Goal: Transaction & Acquisition: Subscribe to service/newsletter

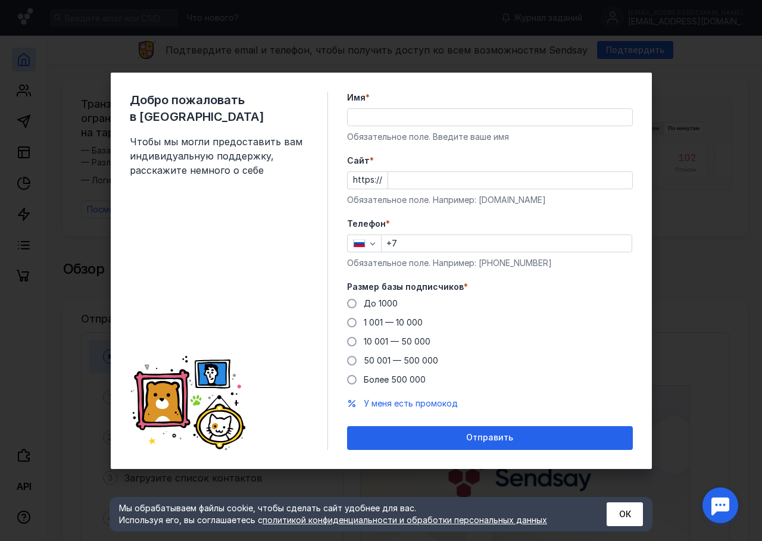
click at [383, 120] on input "Имя *" at bounding box center [490, 117] width 284 height 17
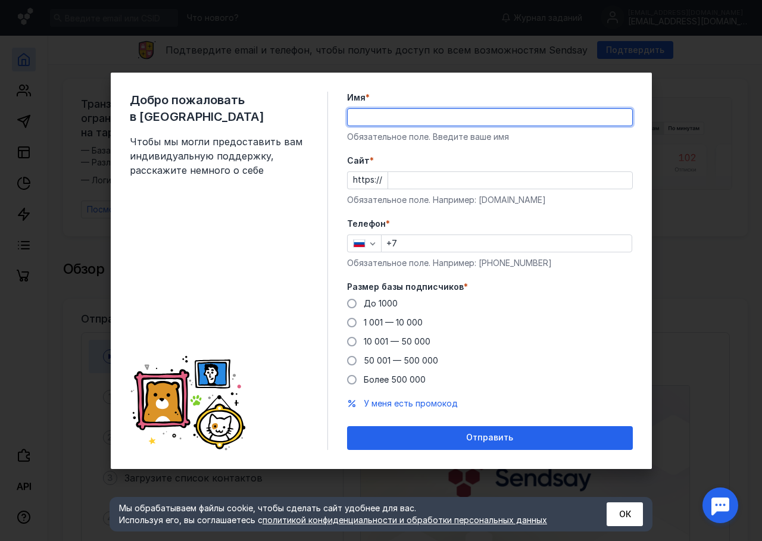
type input "V"
click at [393, 111] on input "мАДИН" at bounding box center [490, 117] width 284 height 17
type input "м"
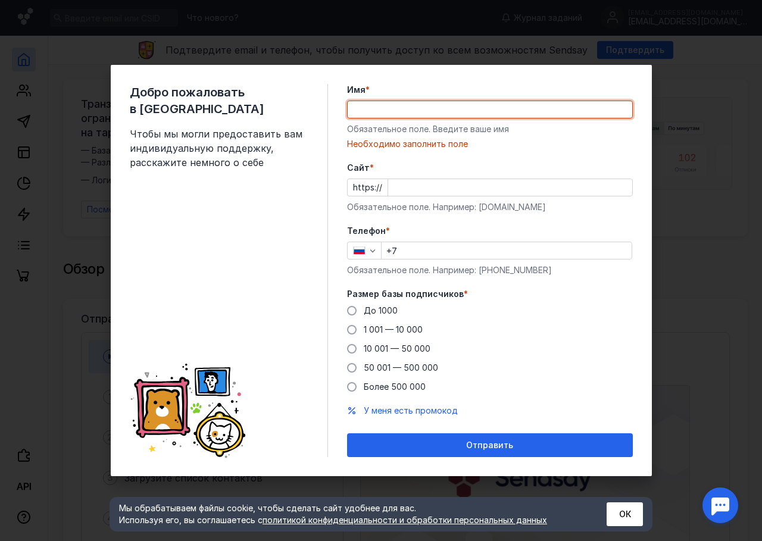
type input "м"
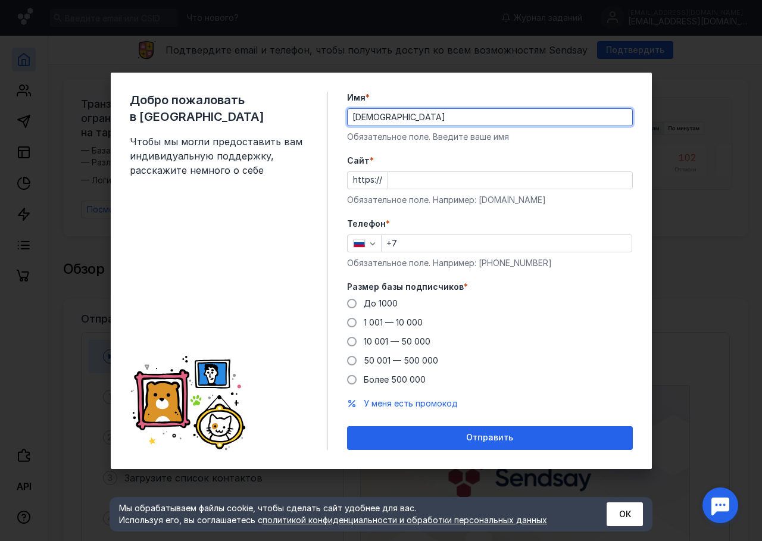
type input "[DEMOGRAPHIC_DATA]"
click at [425, 179] on input "Cайт *" at bounding box center [510, 180] width 244 height 17
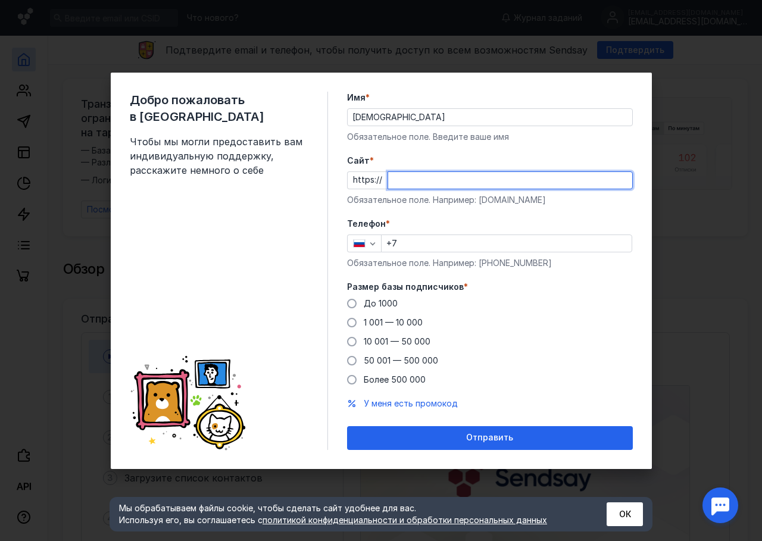
click at [695, 37] on div "Добро пожаловать в Sendsay Чтобы мы могли предоставить вам индивидуальную подде…" at bounding box center [381, 270] width 762 height 541
click at [695, 43] on div "Добро пожаловать в Sendsay Чтобы мы могли предоставить вам индивидуальную подде…" at bounding box center [381, 270] width 762 height 541
click at [628, 508] on button "ОК" at bounding box center [624, 514] width 36 height 24
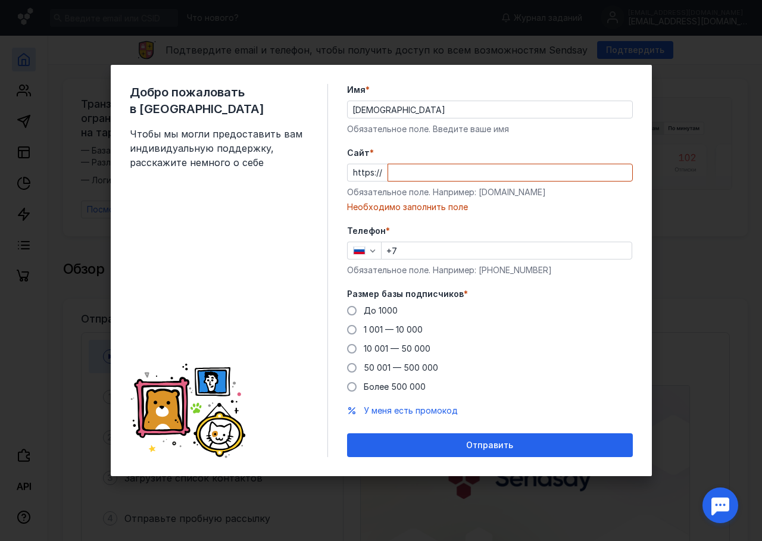
click at [612, 475] on div "Добро пожаловать в Sendsay Чтобы мы могли предоставить вам индивидуальную подде…" at bounding box center [381, 270] width 541 height 411
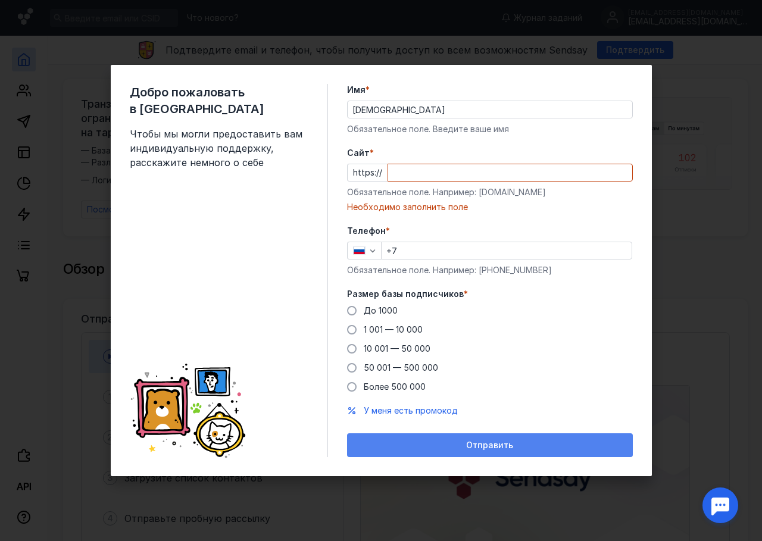
click at [532, 444] on div "Отправить" at bounding box center [490, 445] width 274 height 10
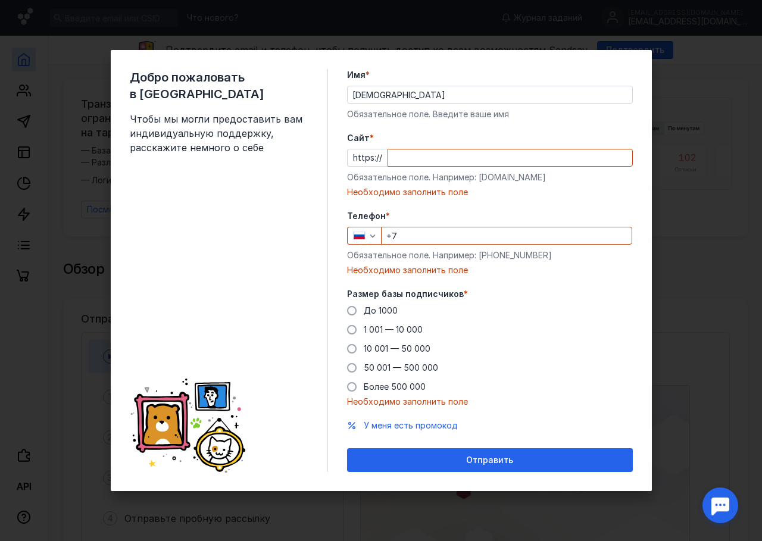
click at [421, 162] on input "Cайт *" at bounding box center [510, 157] width 244 height 17
drag, startPoint x: 477, startPoint y: 177, endPoint x: 546, endPoint y: 173, distance: 69.2
click at [546, 173] on div "Обязательное поле. Например: [DOMAIN_NAME]" at bounding box center [490, 177] width 286 height 12
copy div "[DOMAIN_NAME]"
click at [410, 152] on input "Cайт *" at bounding box center [510, 157] width 244 height 17
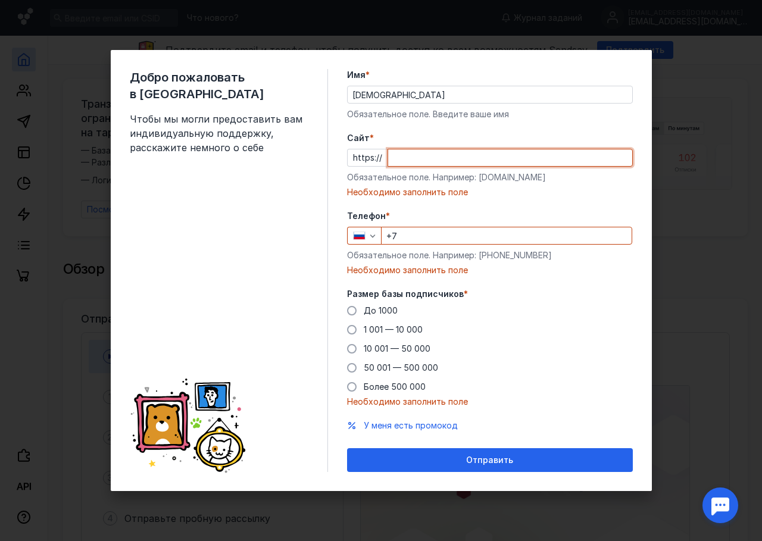
paste input "[DOMAIN_NAME]"
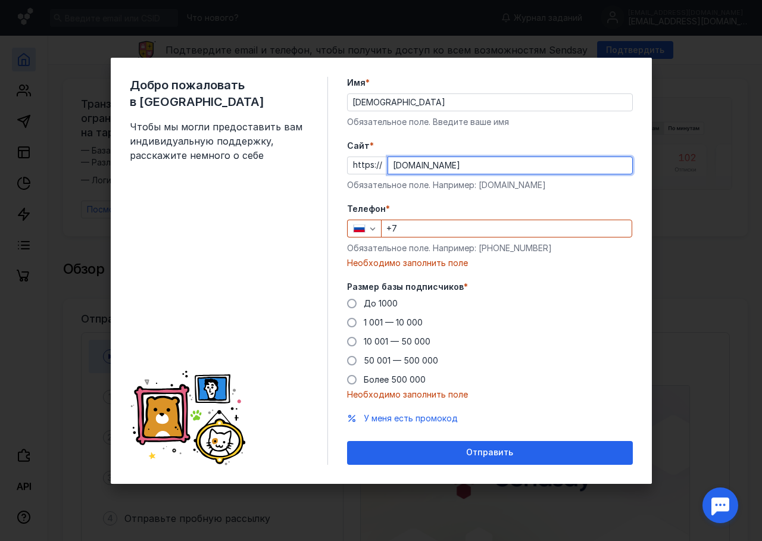
type input "[DOMAIN_NAME]"
click at [447, 227] on input "+7" at bounding box center [506, 228] width 250 height 17
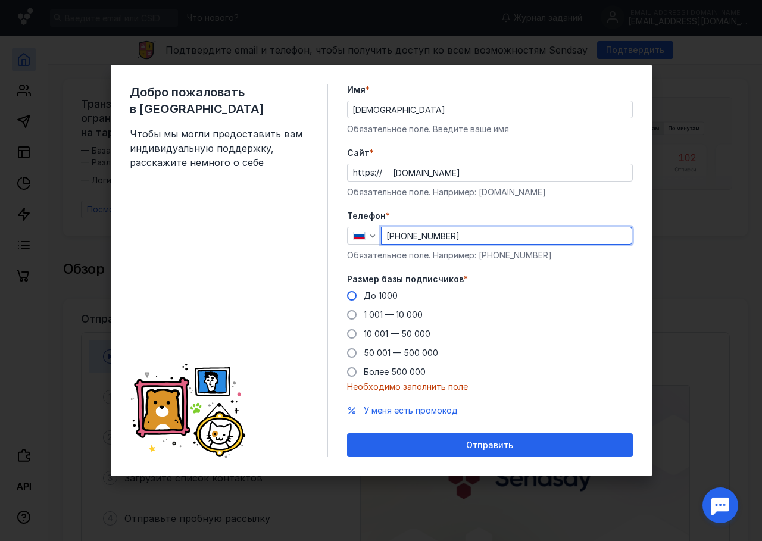
type input "[PHONE_NUMBER]"
click at [361, 298] on label "До 1000" at bounding box center [372, 296] width 51 height 12
click at [0, 0] on input "До 1000" at bounding box center [0, 0] width 0 height 0
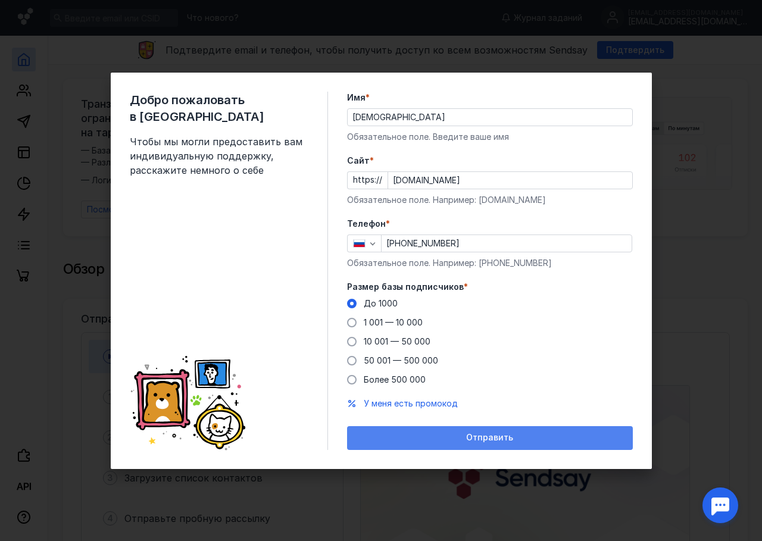
click at [417, 444] on div "Отправить" at bounding box center [490, 438] width 286 height 24
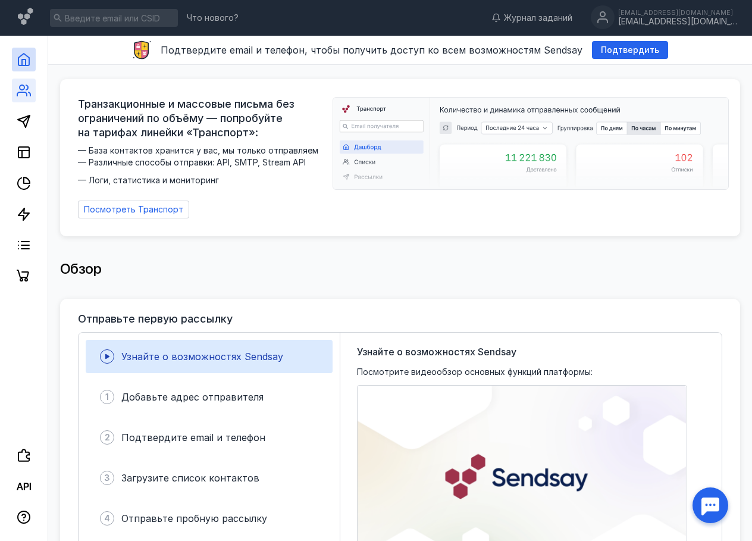
click at [15, 85] on link at bounding box center [24, 91] width 24 height 24
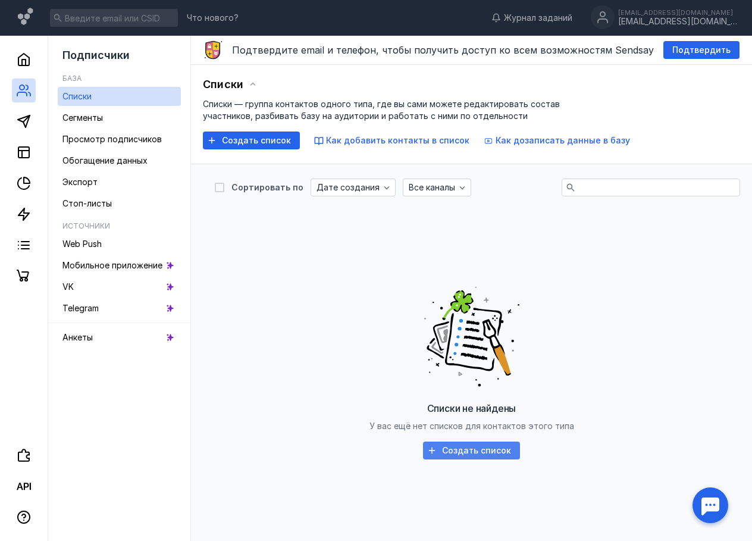
click at [444, 453] on span "Создать список" at bounding box center [476, 451] width 69 height 10
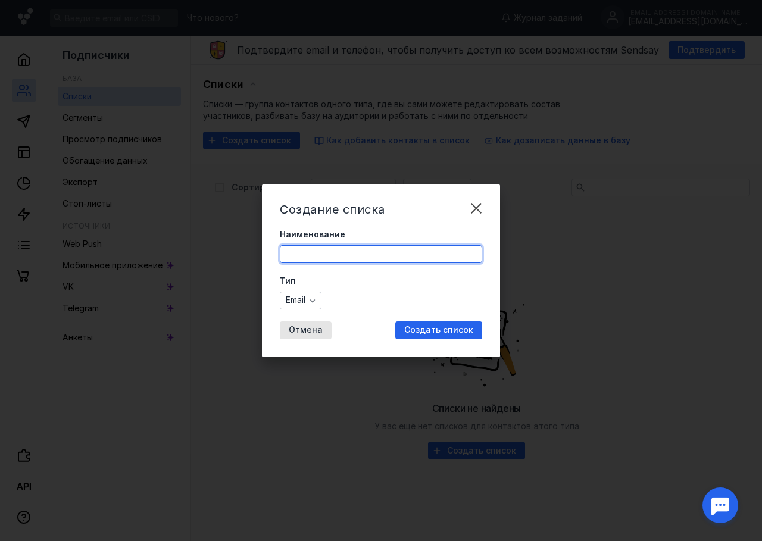
click at [336, 248] on input "Наименование" at bounding box center [380, 254] width 201 height 17
click at [336, 251] on input "Наименование" at bounding box center [380, 254] width 201 height 17
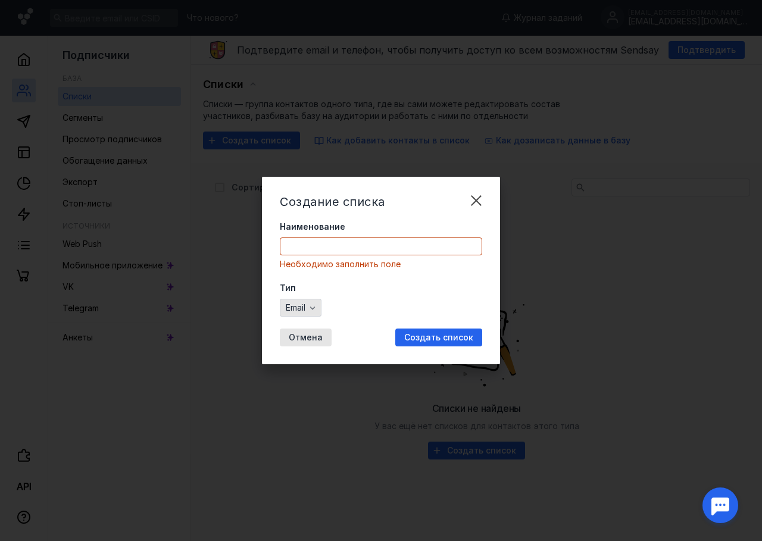
drag, startPoint x: 321, startPoint y: 277, endPoint x: 317, endPoint y: 299, distance: 22.5
click at [320, 277] on form "Наименование Необходимо заполнить поле Тип Email" at bounding box center [381, 269] width 202 height 96
click at [314, 239] on input "Наименование" at bounding box center [380, 246] width 201 height 17
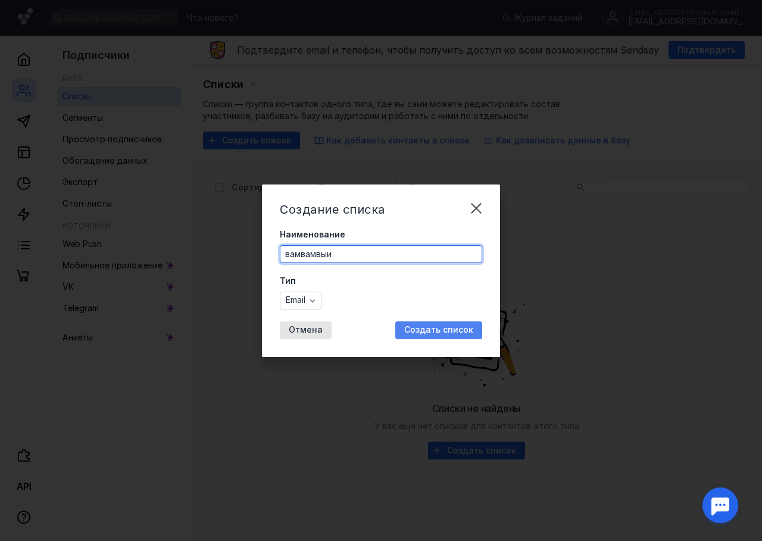
type input "вамвамвыи"
click at [423, 329] on span "Создать список" at bounding box center [438, 330] width 69 height 10
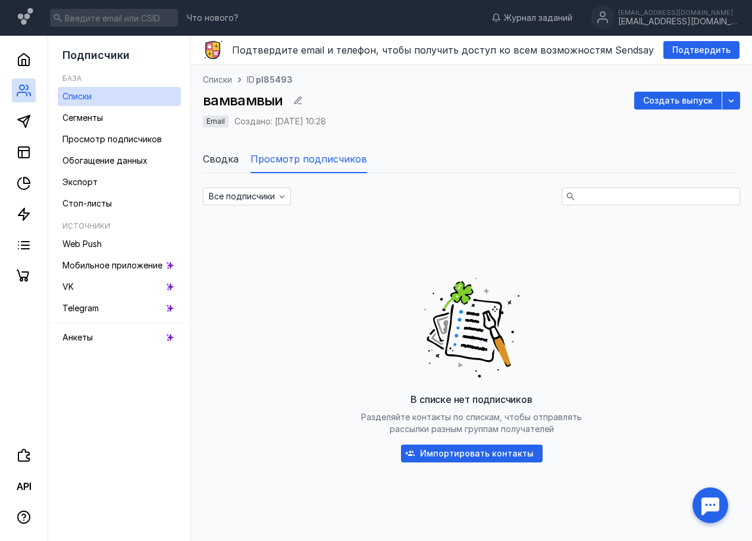
click at [696, 101] on span "Создать выпуск" at bounding box center [678, 101] width 70 height 10
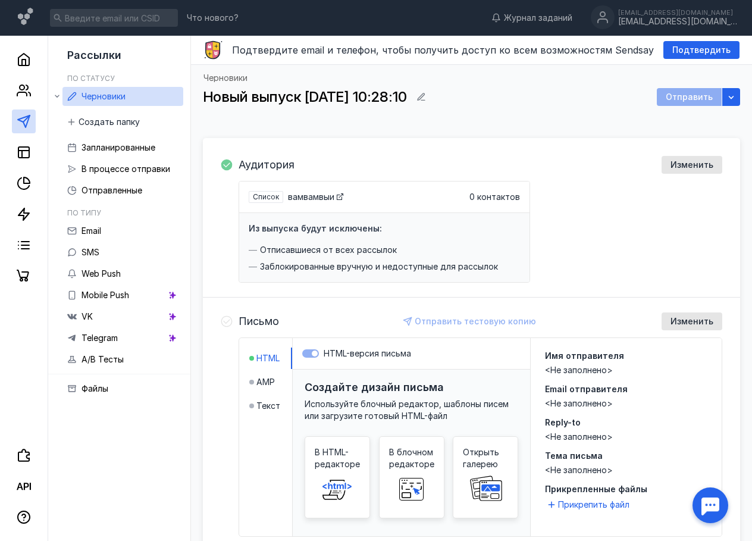
click at [276, 165] on span "Аудитория" at bounding box center [267, 165] width 56 height 12
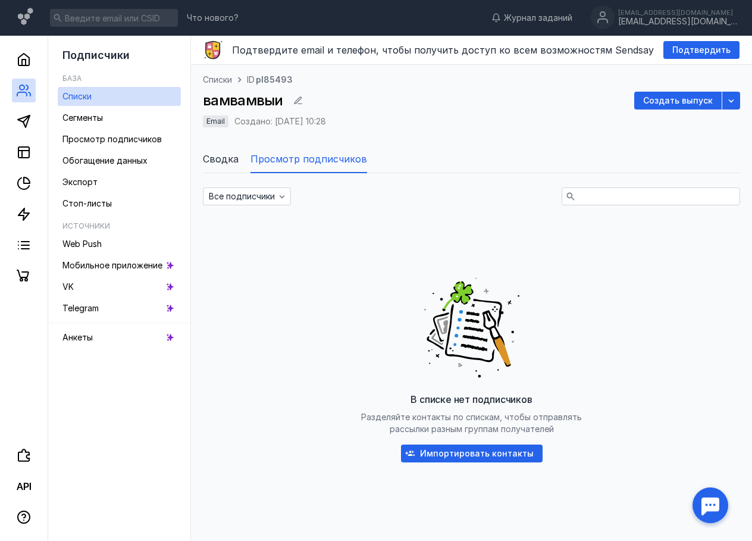
click at [477, 453] on span "Импортировать контакты" at bounding box center [477, 454] width 114 height 10
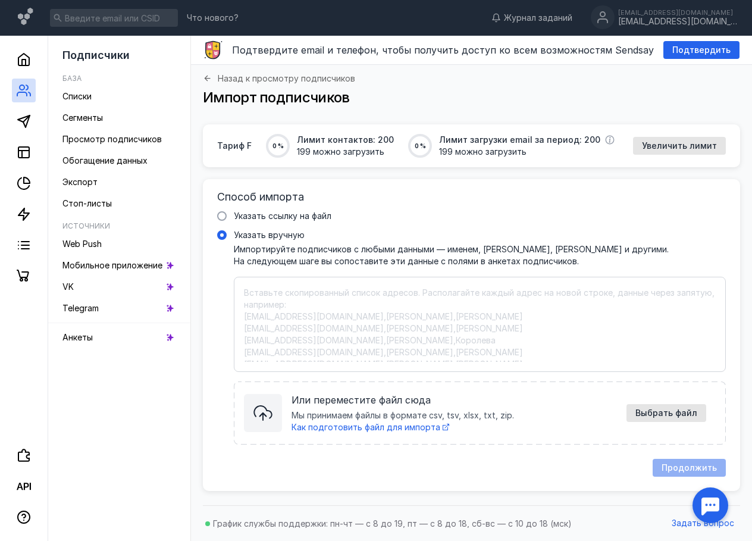
click at [302, 311] on textarea "Указать вручную Импортируйте подписчиков с любыми данными — именем, [PERSON_NAM…" at bounding box center [480, 324] width 472 height 75
click at [378, 323] on textarea "Указать вручную Импортируйте подписчиков с любыми данными — именем, [PERSON_NAM…" at bounding box center [480, 324] width 472 height 75
paste textarea "[EMAIL_ADDRESS][DOMAIN_NAME] [PERSON_NAME] Валентиновна [EMAIL_ADDRESS][DOMAIN_…"
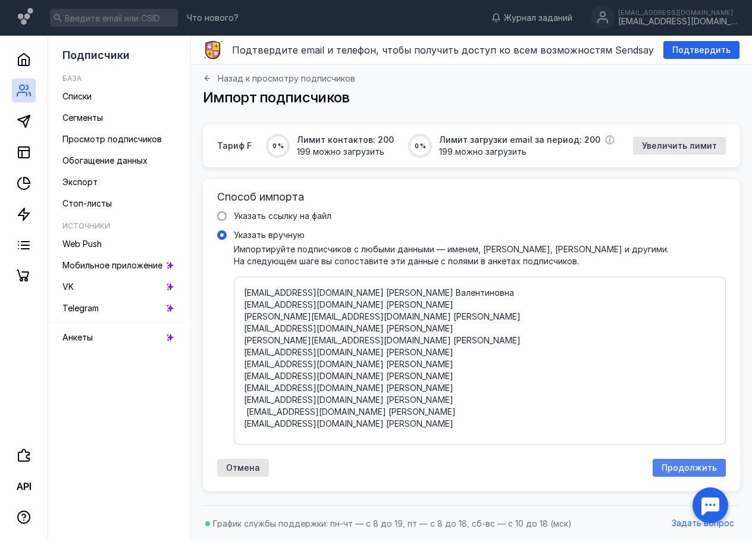
type textarea "[EMAIL_ADDRESS][DOMAIN_NAME] [PERSON_NAME] Валентиновна [EMAIL_ADDRESS][DOMAIN_…"
click at [692, 472] on span "Продолжить" at bounding box center [689, 468] width 55 height 10
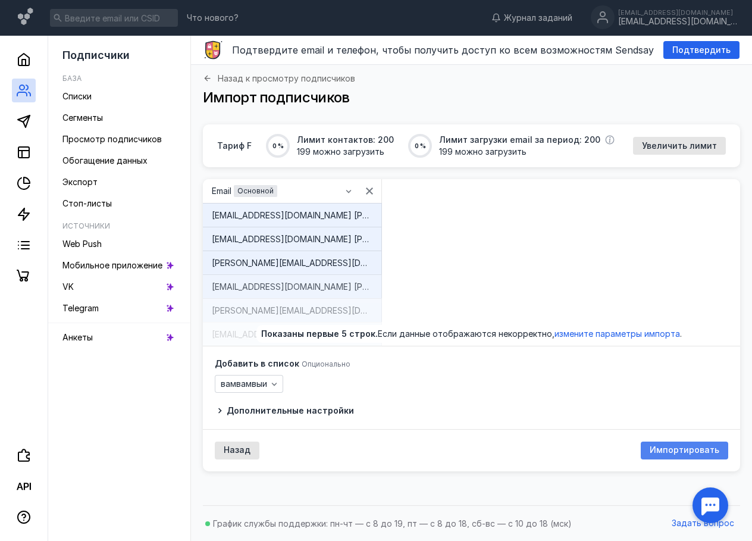
click at [703, 447] on span "Импортировать" at bounding box center [685, 450] width 70 height 10
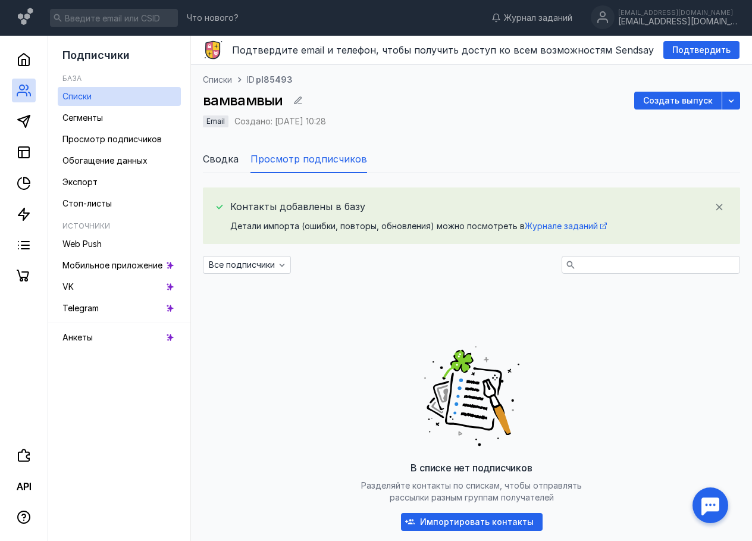
click at [224, 161] on span "Сводка" at bounding box center [221, 159] width 36 height 14
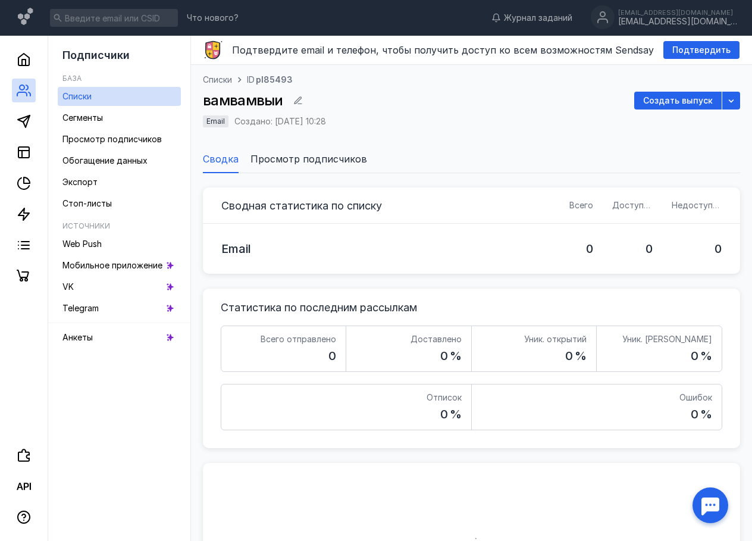
click at [306, 158] on span "Просмотр подписчиков" at bounding box center [309, 159] width 117 height 14
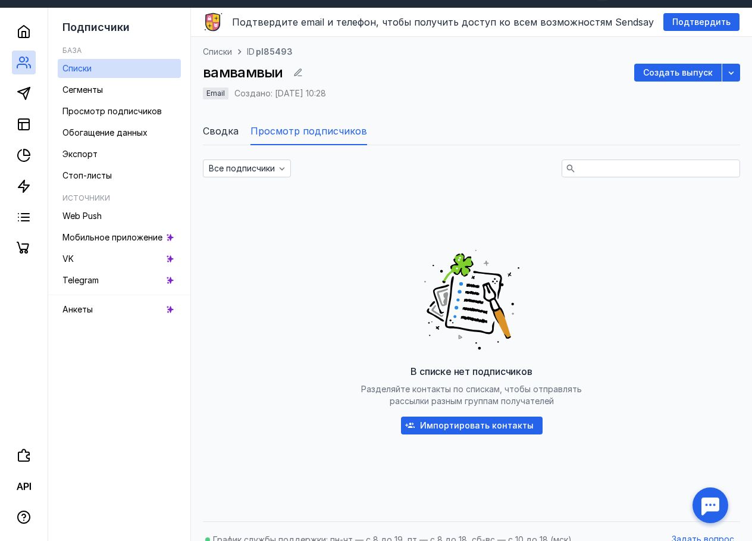
scroll to position [44, 0]
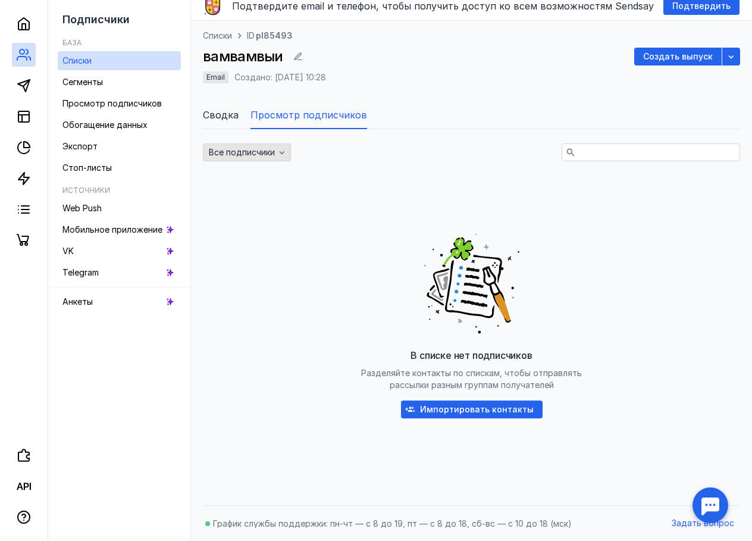
click at [267, 152] on span "Все подписчики" at bounding box center [242, 153] width 66 height 10
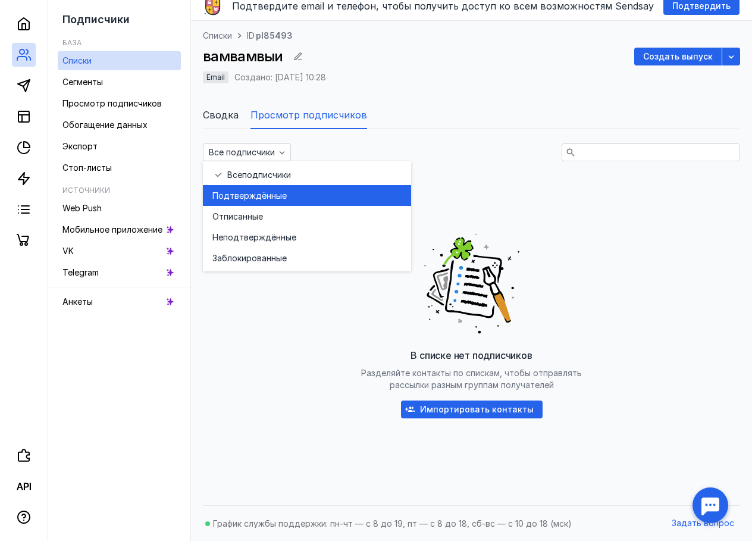
click at [271, 193] on span "верждённые" at bounding box center [260, 196] width 52 height 12
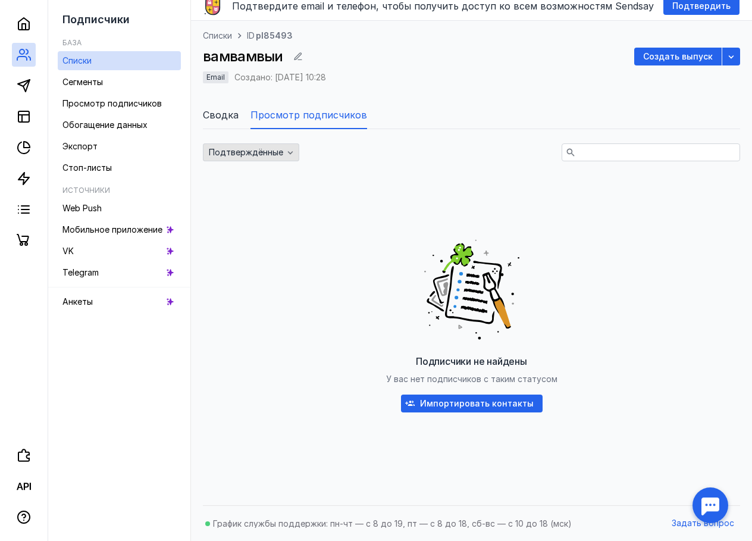
click at [271, 152] on span "Подтверждённые" at bounding box center [246, 153] width 74 height 10
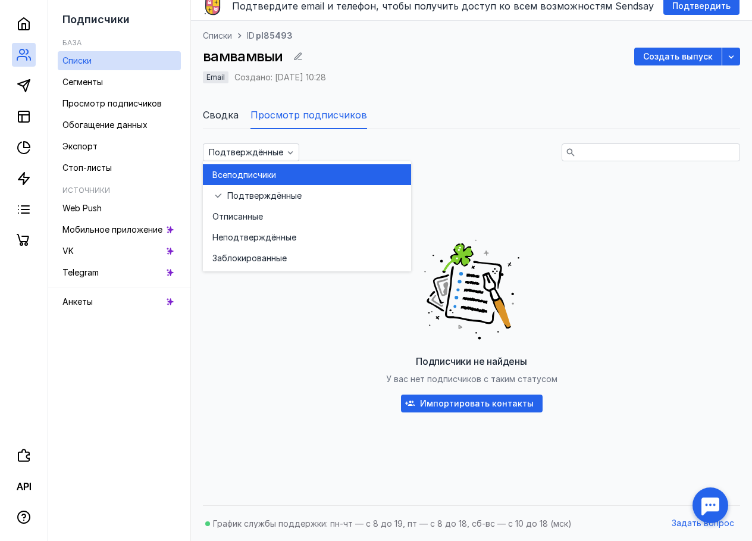
click at [273, 173] on span "подписчики" at bounding box center [251, 175] width 49 height 12
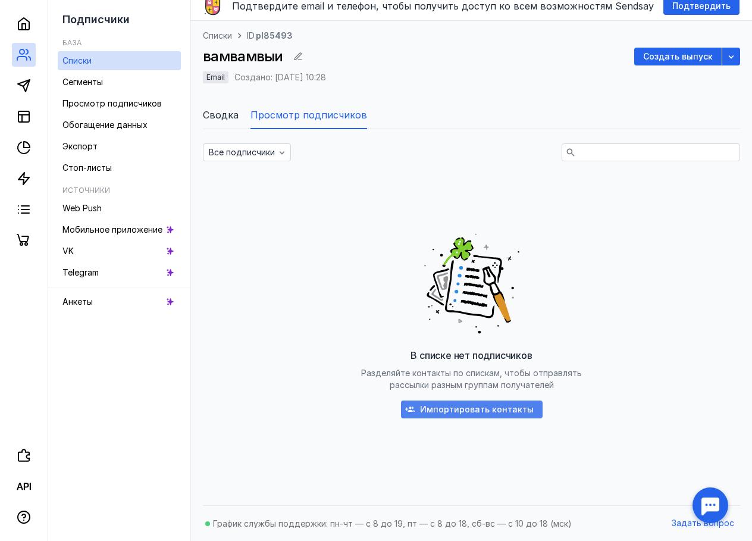
click at [452, 403] on div "Импортировать контакты" at bounding box center [472, 409] width 142 height 18
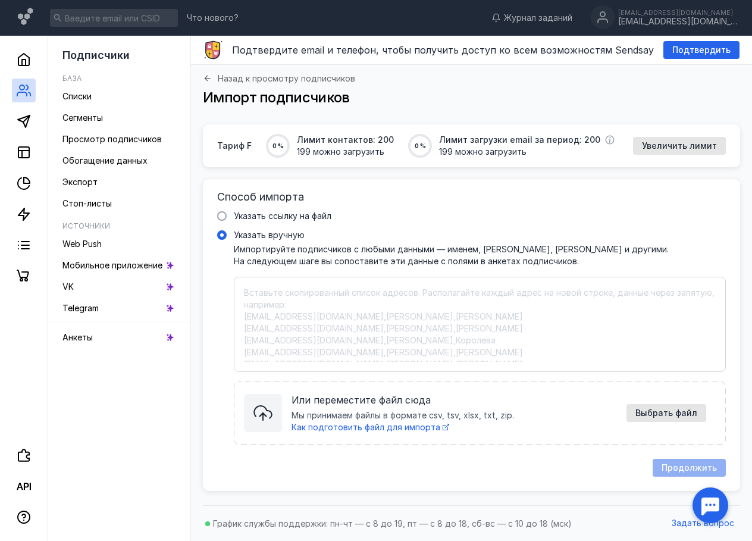
click at [300, 317] on textarea "Указать вручную Импортируйте подписчиков с любыми данными — именем, [PERSON_NAM…" at bounding box center [480, 324] width 472 height 75
paste textarea "[EMAIL_ADDRESS][DOMAIN_NAME] [PERSON_NAME] Валентиновна [EMAIL_ADDRESS][DOMAIN_…"
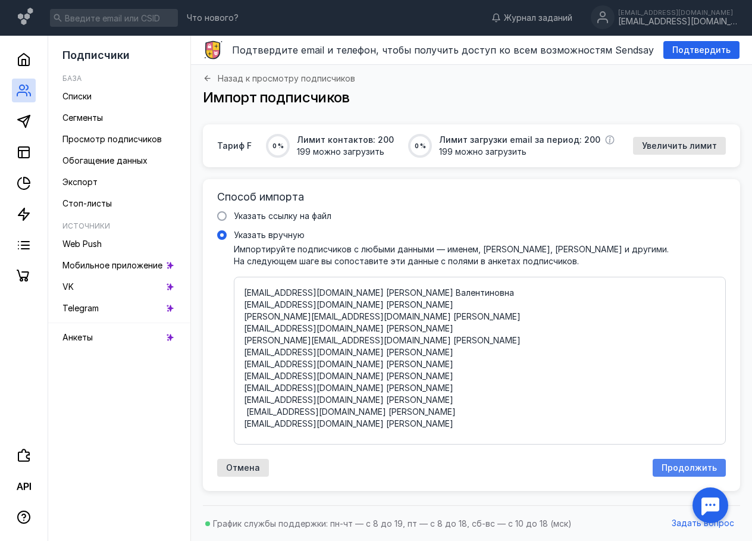
type textarea "[EMAIL_ADDRESS][DOMAIN_NAME] [PERSON_NAME] Валентиновна [EMAIL_ADDRESS][DOMAIN_…"
click at [680, 465] on span "Продолжить" at bounding box center [689, 468] width 55 height 10
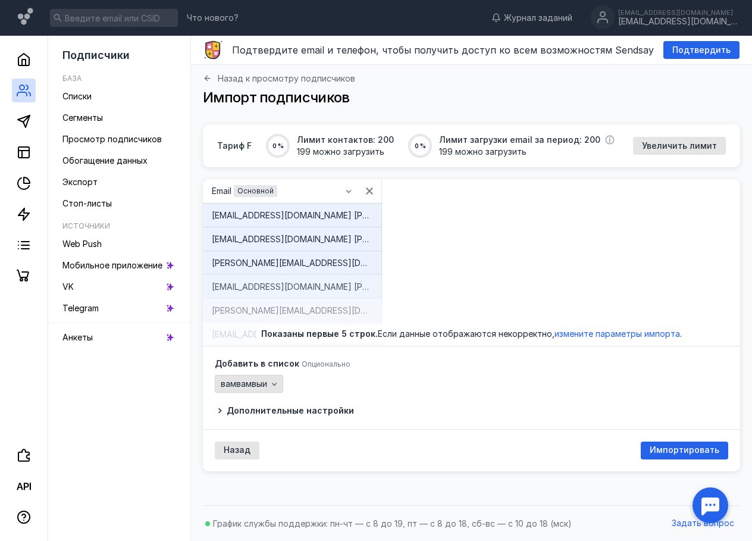
click at [265, 380] on span "вамвамвыи" at bounding box center [244, 384] width 46 height 10
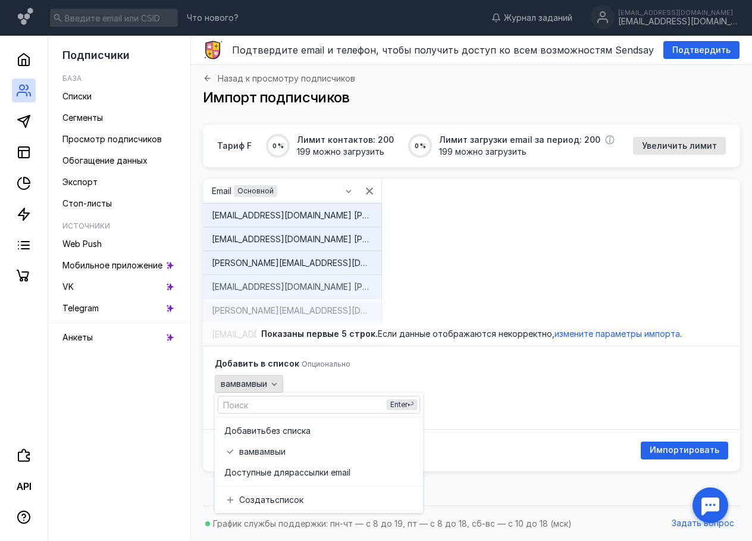
click at [265, 380] on span "вамвамвыи" at bounding box center [244, 384] width 46 height 10
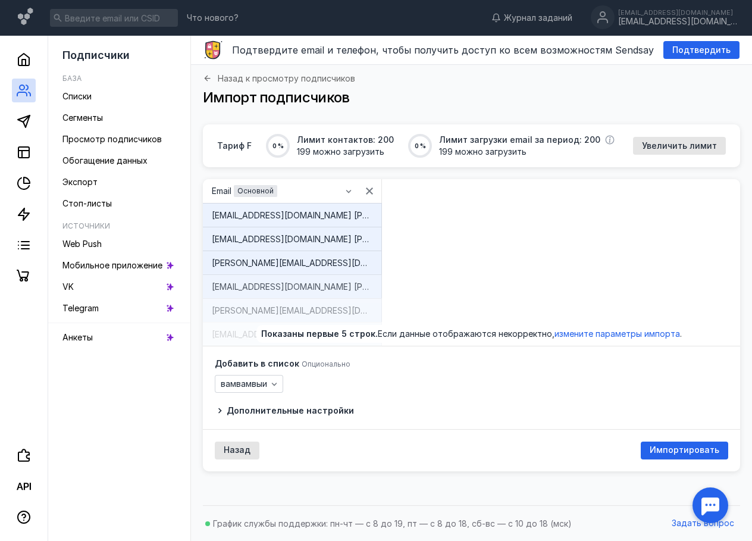
click at [700, 451] on span "Импортировать" at bounding box center [685, 450] width 70 height 10
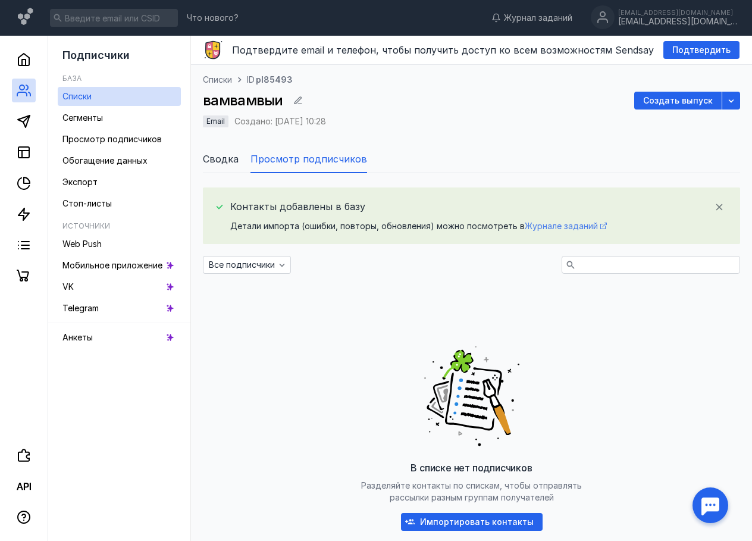
click at [550, 223] on span "Журнале заданий" at bounding box center [561, 226] width 73 height 10
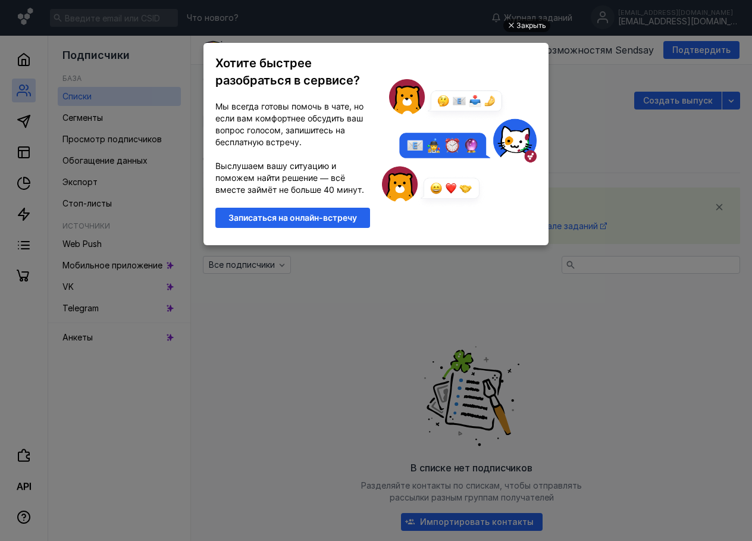
click at [521, 26] on div "Закрыть" at bounding box center [531, 25] width 30 height 13
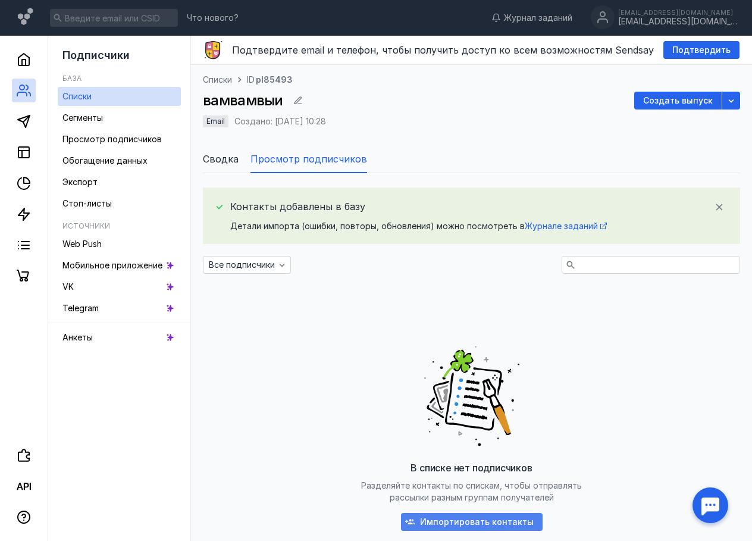
click at [458, 521] on span "Импортировать контакты" at bounding box center [477, 522] width 114 height 10
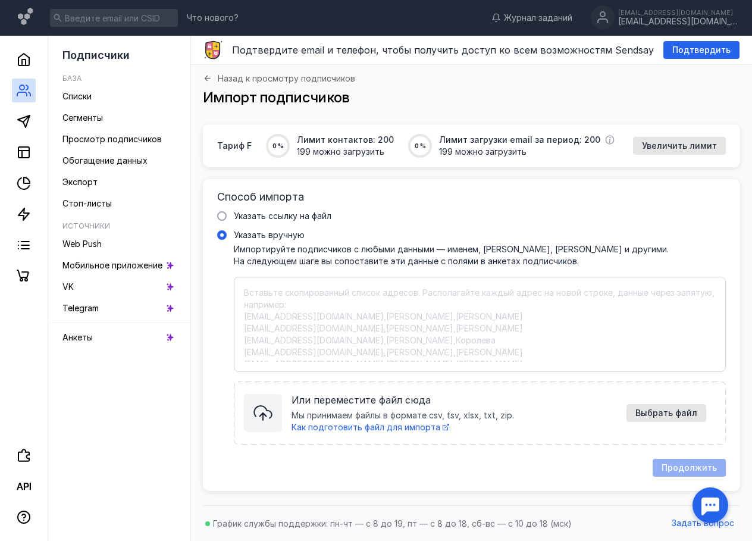
paste textarea "[EMAIL_ADDRESS][DOMAIN_NAME] [PERSON_NAME] Валентиновна [EMAIL_ADDRESS][DOMAIN_…"
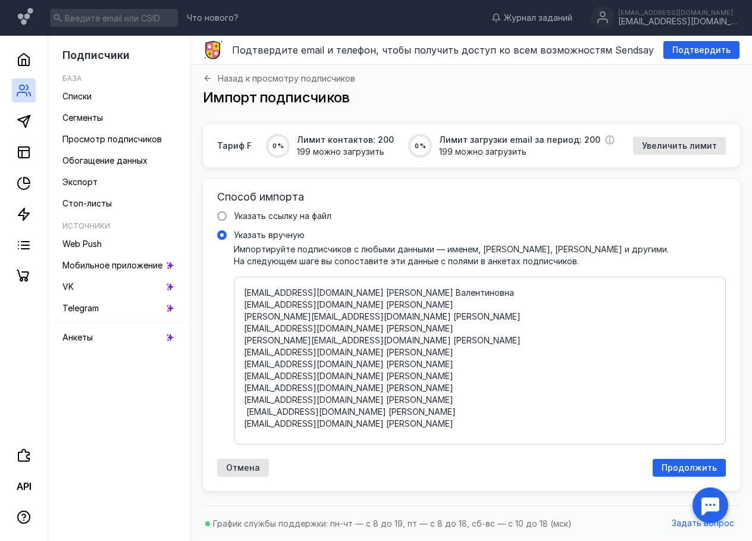
click at [317, 295] on textarea "[EMAIL_ADDRESS][DOMAIN_NAME] [PERSON_NAME] Валентиновна [EMAIL_ADDRESS][DOMAIN_…" at bounding box center [480, 361] width 472 height 148
click at [309, 304] on textarea "[EMAIL_ADDRESS][DOMAIN_NAME], [PERSON_NAME] Валентиновна [EMAIL_ADDRESS][DOMAIN…" at bounding box center [480, 361] width 472 height 148
click at [376, 325] on textarea "[EMAIL_ADDRESS][DOMAIN_NAME], [PERSON_NAME] Валентиновна [EMAIL_ADDRESS][DOMAIN…" at bounding box center [480, 361] width 472 height 148
click at [364, 342] on textarea "[EMAIL_ADDRESS][DOMAIN_NAME], [PERSON_NAME] [EMAIL_ADDRESS][DOMAIN_NAME], [PERS…" at bounding box center [480, 361] width 472 height 148
click at [333, 318] on textarea "[EMAIL_ADDRESS][DOMAIN_NAME], [PERSON_NAME] Валентиновна [EMAIL_ADDRESS][DOMAIN…" at bounding box center [480, 361] width 472 height 148
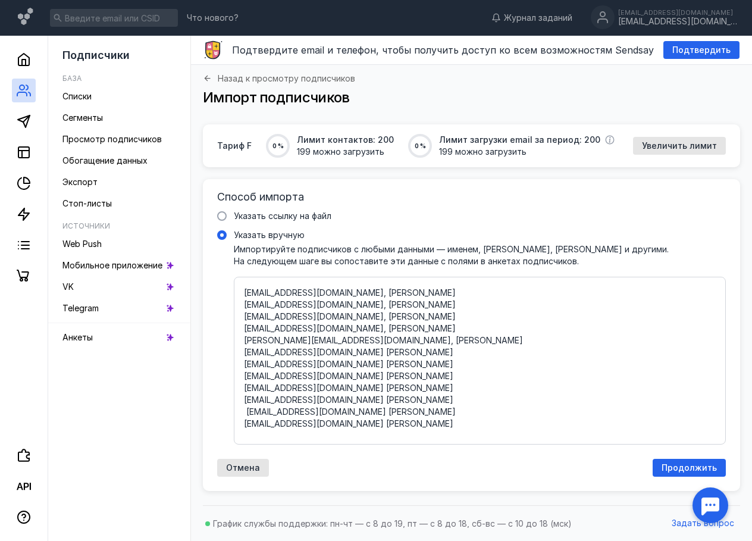
click at [374, 353] on textarea "[EMAIL_ADDRESS][DOMAIN_NAME], [PERSON_NAME] [EMAIL_ADDRESS][DOMAIN_NAME], [PERS…" at bounding box center [480, 361] width 472 height 148
click at [352, 368] on textarea "[EMAIL_ADDRESS][DOMAIN_NAME], [PERSON_NAME] [EMAIL_ADDRESS][DOMAIN_NAME], [PERS…" at bounding box center [480, 361] width 472 height 148
click at [344, 377] on textarea "[EMAIL_ADDRESS][DOMAIN_NAME], [PERSON_NAME] Валентиновна [EMAIL_ADDRESS][DOMAIN…" at bounding box center [480, 361] width 472 height 148
click at [312, 391] on textarea "[EMAIL_ADDRESS][DOMAIN_NAME], [PERSON_NAME] Валентиновна [EMAIL_ADDRESS][DOMAIN…" at bounding box center [480, 361] width 472 height 148
click at [321, 400] on textarea "[EMAIL_ADDRESS][DOMAIN_NAME], [PERSON_NAME] Валентиновна [EMAIL_ADDRESS][DOMAIN…" at bounding box center [480, 361] width 472 height 148
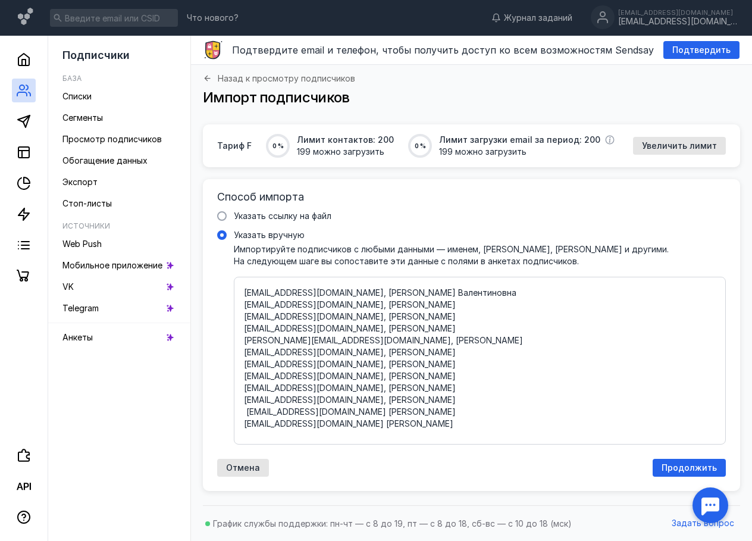
click at [349, 409] on textarea "[EMAIL_ADDRESS][DOMAIN_NAME], [PERSON_NAME] Валентиновна [EMAIL_ADDRESS][DOMAIN…" at bounding box center [480, 361] width 472 height 148
click at [317, 425] on textarea "[EMAIL_ADDRESS][DOMAIN_NAME], [PERSON_NAME] Валентиновна [EMAIL_ADDRESS][DOMAIN…" at bounding box center [480, 361] width 472 height 148
type textarea "[EMAIL_ADDRESS][DOMAIN_NAME], [PERSON_NAME] Валентиновна [EMAIL_ADDRESS][DOMAIN…"
click at [666, 462] on div "Продолжить" at bounding box center [689, 468] width 73 height 18
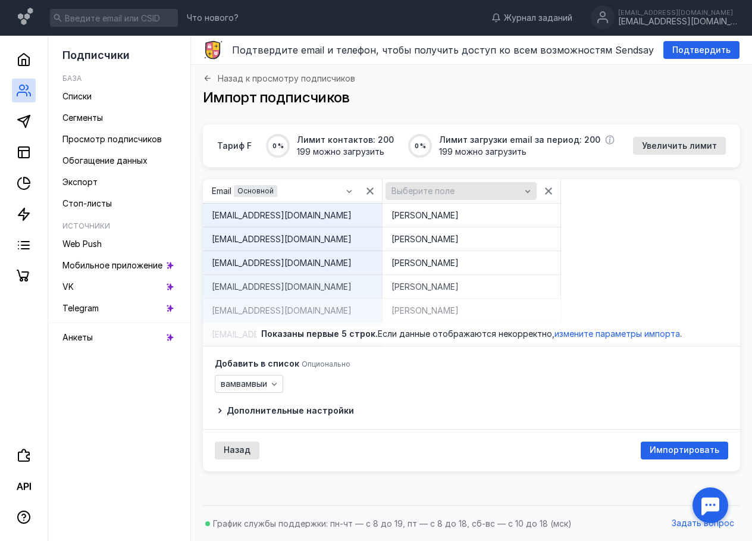
click at [453, 190] on div "Выберите поле" at bounding box center [456, 191] width 135 height 10
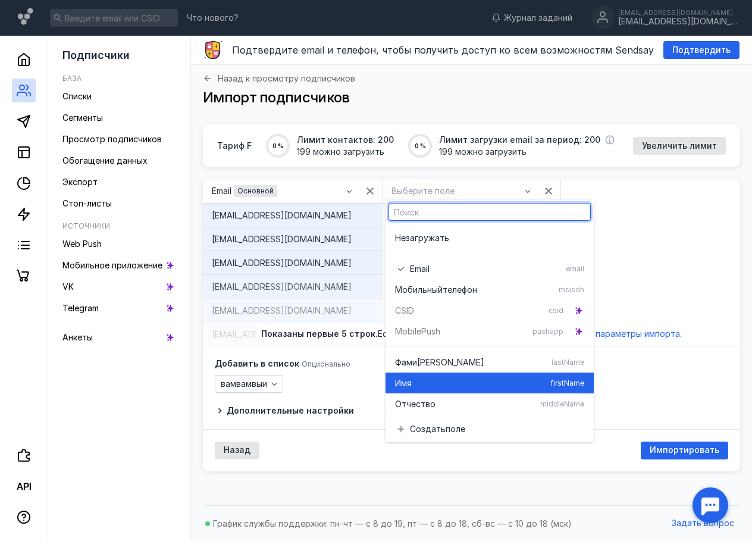
click at [476, 377] on div "Имя firstName" at bounding box center [489, 382] width 189 height 21
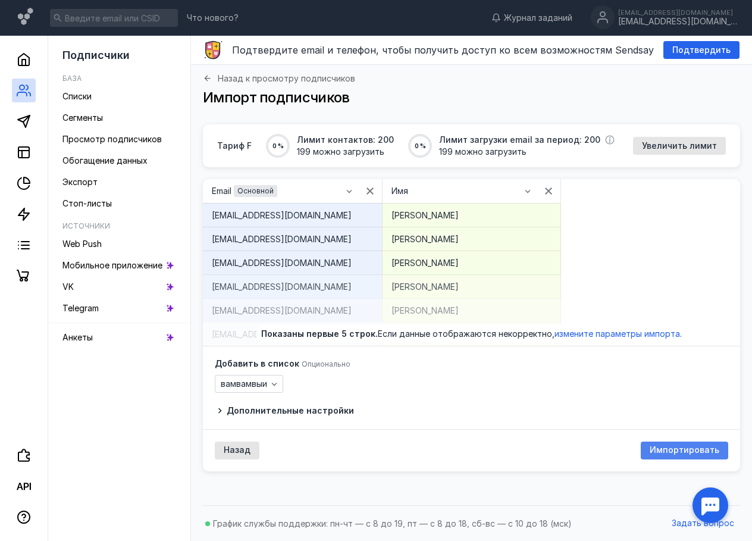
click at [695, 446] on span "Импортировать" at bounding box center [685, 450] width 70 height 10
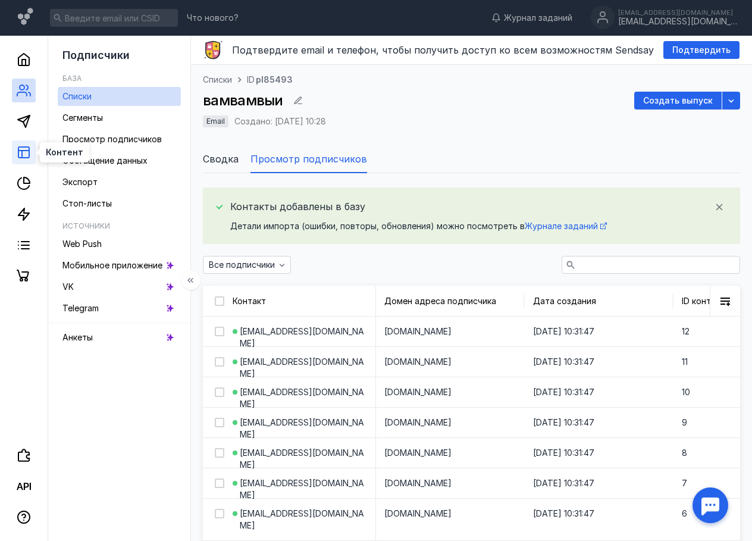
click at [19, 154] on rect at bounding box center [23, 152] width 11 height 11
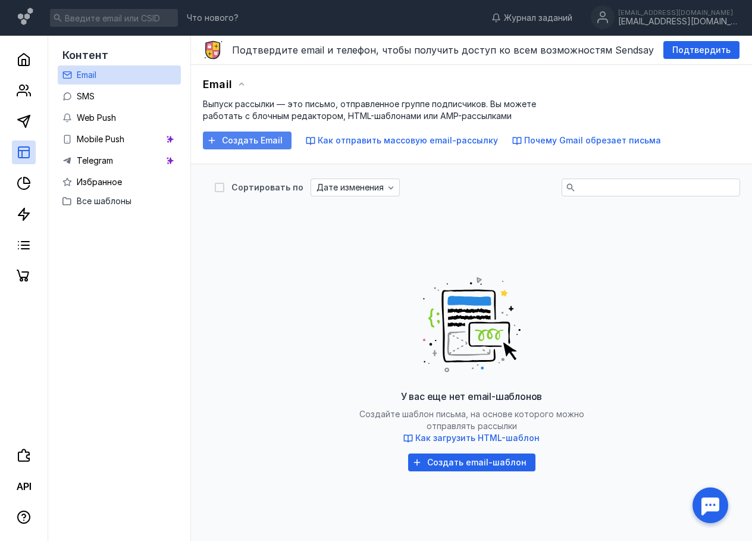
click at [228, 140] on span "Создать Email" at bounding box center [252, 141] width 61 height 10
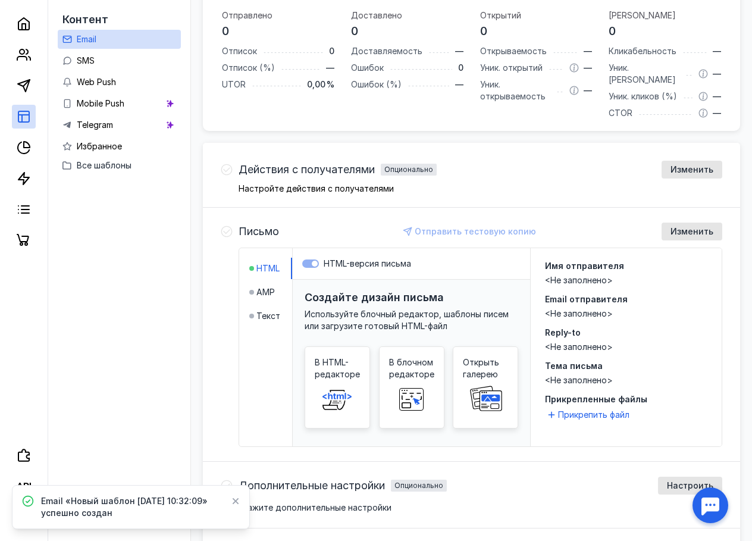
scroll to position [334, 0]
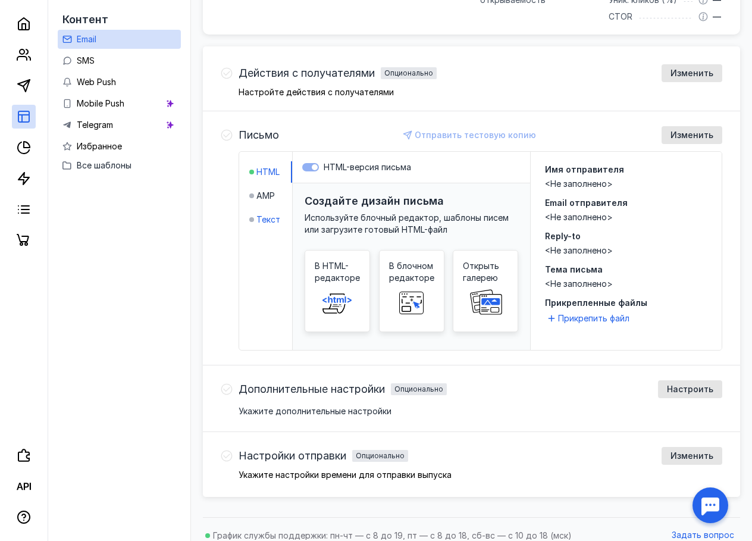
click at [264, 214] on span "Текст" at bounding box center [268, 220] width 24 height 12
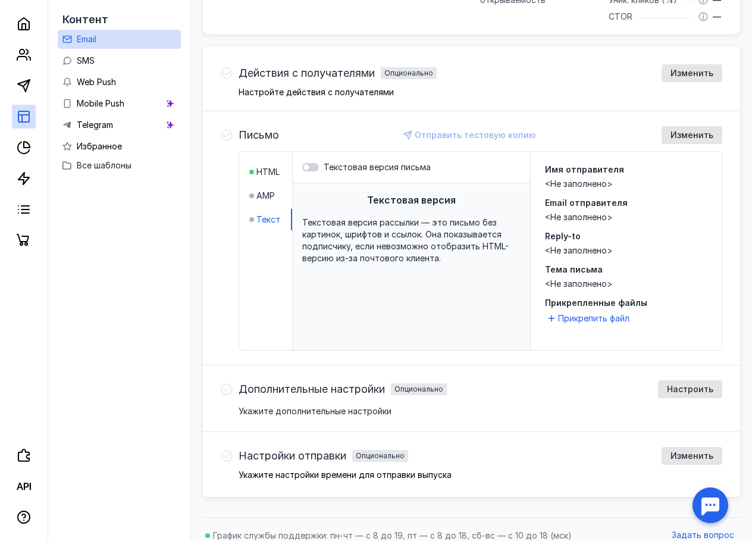
click at [248, 158] on div "HTML AMP Текст" at bounding box center [266, 251] width 54 height 198
click at [264, 166] on span "HTML" at bounding box center [267, 172] width 23 height 12
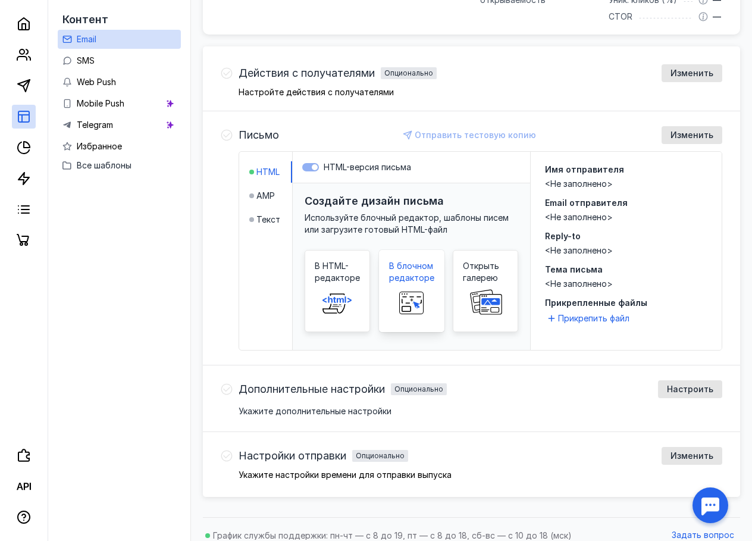
click at [420, 268] on span "В блочном редакторе" at bounding box center [411, 272] width 45 height 24
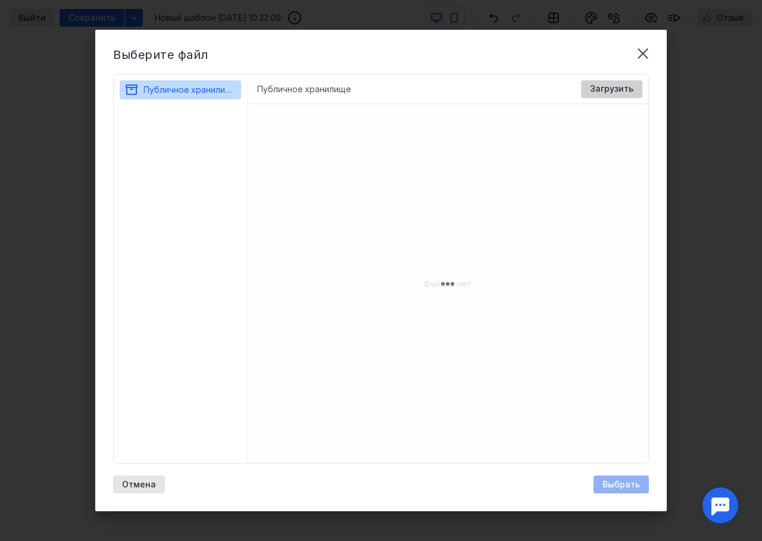
click at [622, 86] on span "Загрузить" at bounding box center [611, 89] width 43 height 10
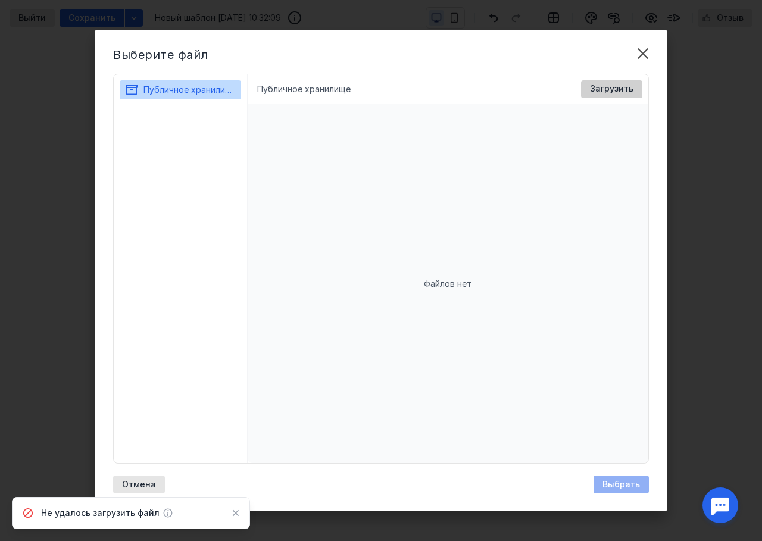
click at [597, 89] on span "Загрузить" at bounding box center [611, 89] width 43 height 10
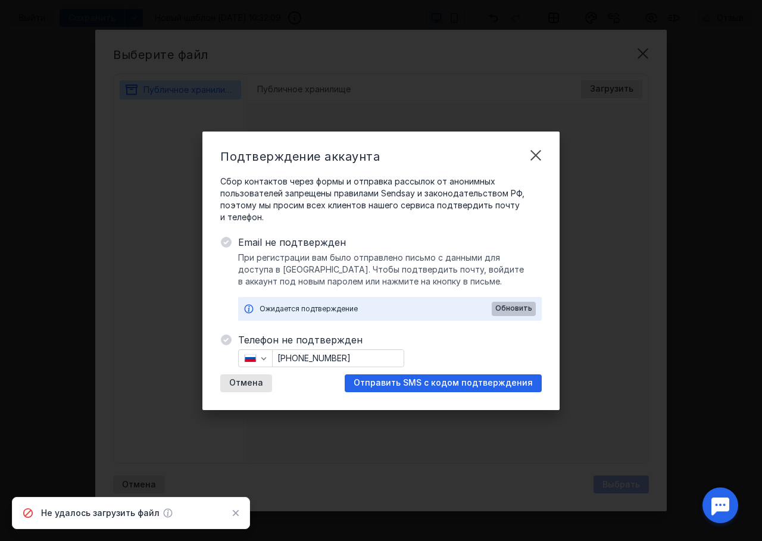
click at [515, 303] on div "Обновить" at bounding box center [514, 309] width 44 height 14
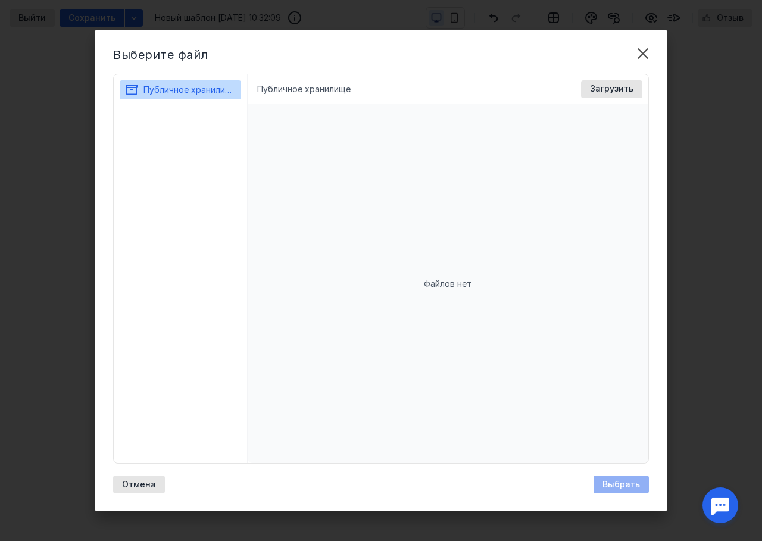
click at [301, 87] on li "Публичное хранилище" at bounding box center [303, 89] width 93 height 12
click at [301, 86] on li "Публичное хранилище" at bounding box center [303, 89] width 93 height 12
click at [270, 106] on div "Файлов нет" at bounding box center [448, 283] width 401 height 359
click at [234, 93] on icon at bounding box center [229, 89] width 11 height 11
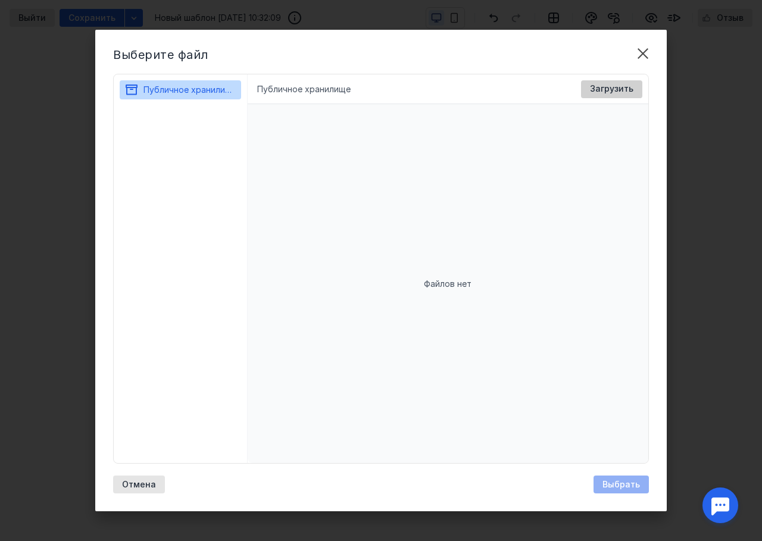
click at [618, 88] on span "Загрузить" at bounding box center [611, 89] width 43 height 10
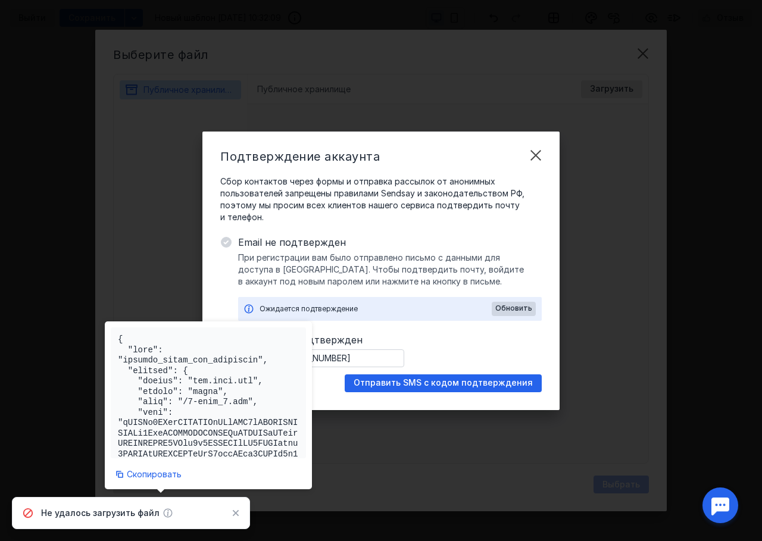
click at [238, 381] on div at bounding box center [208, 392] width 195 height 131
click at [179, 380] on div at bounding box center [208, 392] width 195 height 131
click at [145, 161] on div "Подтверждение аккаунта Сбор контактов через формы и отправка рассылок от аноним…" at bounding box center [381, 270] width 762 height 541
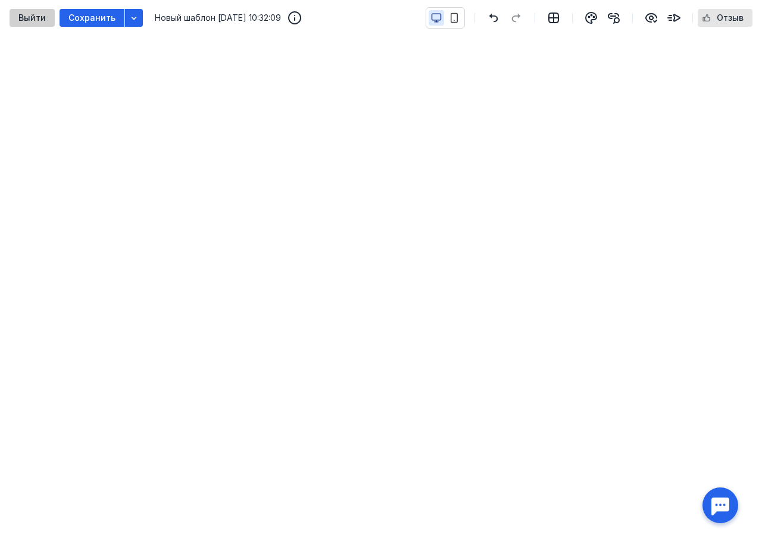
click at [33, 11] on div "Выйти" at bounding box center [32, 18] width 45 height 18
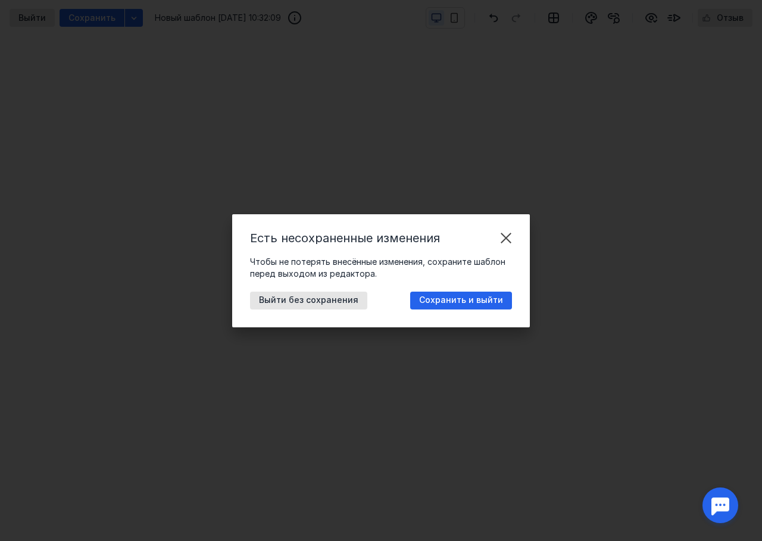
click at [312, 301] on span "Выйти без сохранения" at bounding box center [308, 300] width 99 height 10
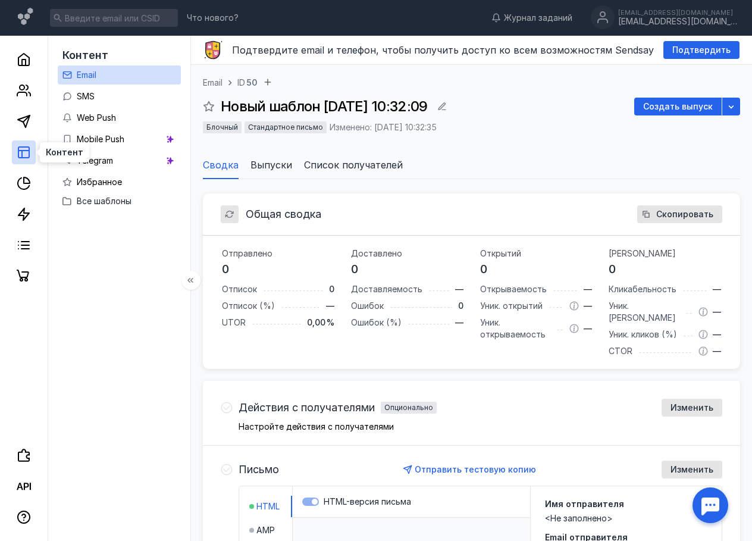
click at [27, 147] on rect at bounding box center [23, 152] width 11 height 11
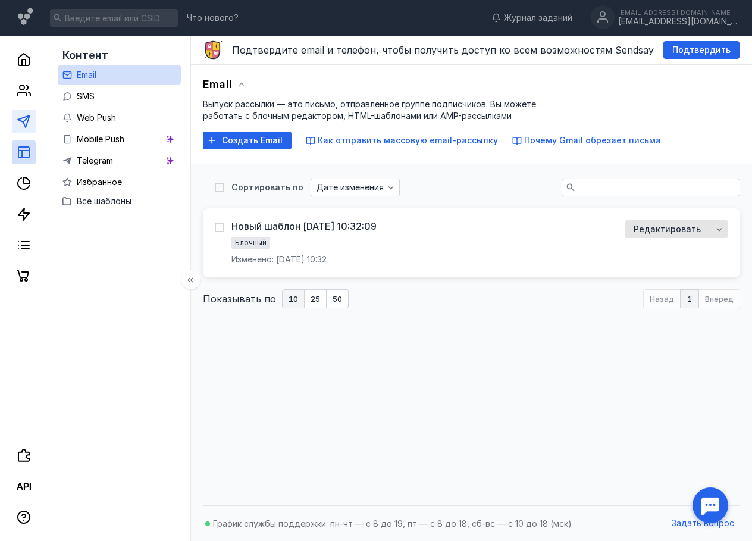
click at [30, 121] on icon at bounding box center [24, 121] width 14 height 14
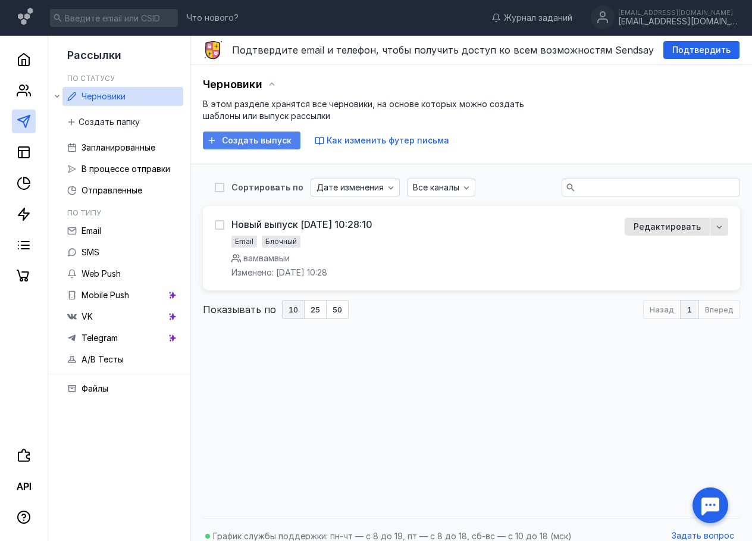
click at [251, 144] on span "Создать выпуск" at bounding box center [257, 141] width 70 height 10
click at [108, 122] on span "Создать папку" at bounding box center [109, 122] width 61 height 10
click at [252, 131] on div "Черновики В этом разделе хранятся все черновики, на основе которых можно создат…" at bounding box center [471, 113] width 537 height 74
click at [252, 133] on div "Создать выпуск" at bounding box center [252, 141] width 98 height 18
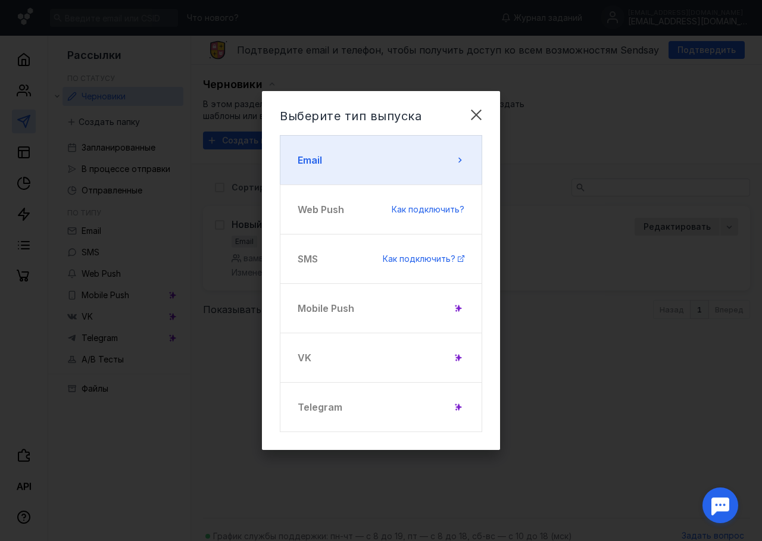
click at [368, 161] on button "Email" at bounding box center [381, 160] width 202 height 50
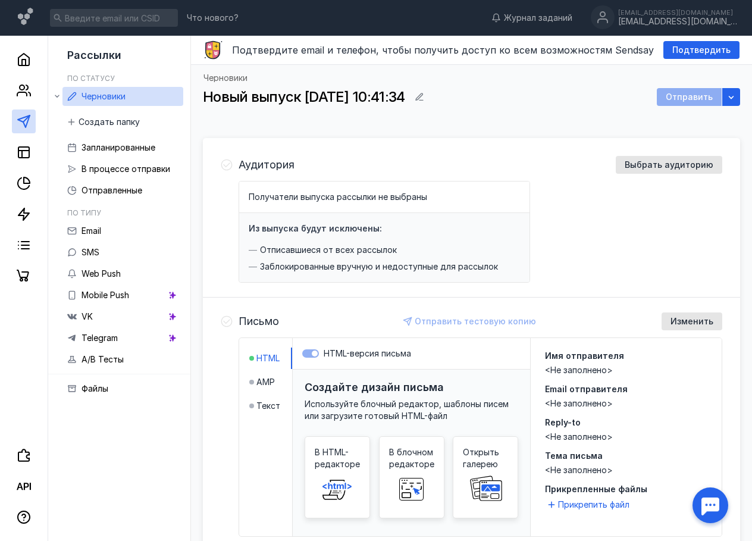
scroll to position [60, 0]
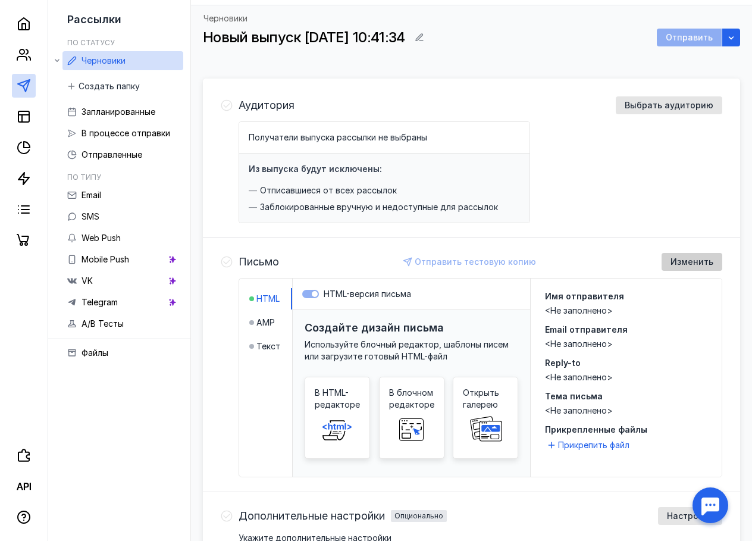
click at [687, 262] on span "Изменить" at bounding box center [692, 262] width 43 height 10
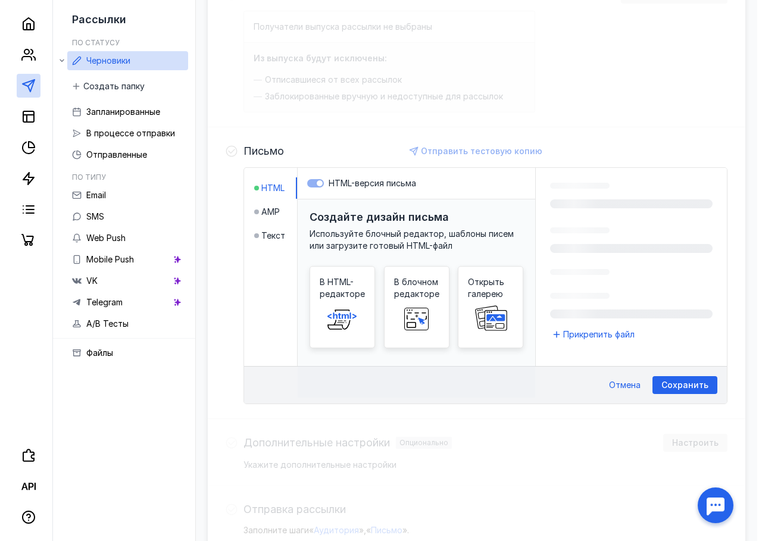
scroll to position [248, 0]
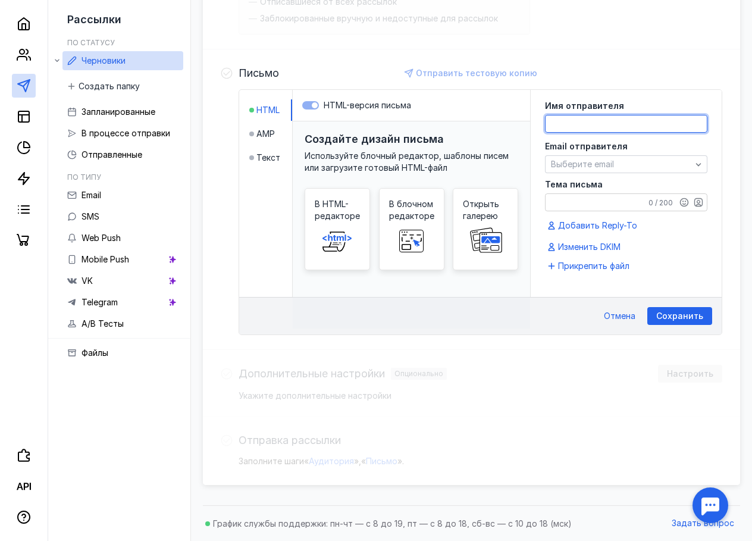
click at [571, 126] on textarea at bounding box center [626, 123] width 161 height 17
click at [588, 157] on div "Email отправителя Выберите email" at bounding box center [626, 157] width 162 height 31
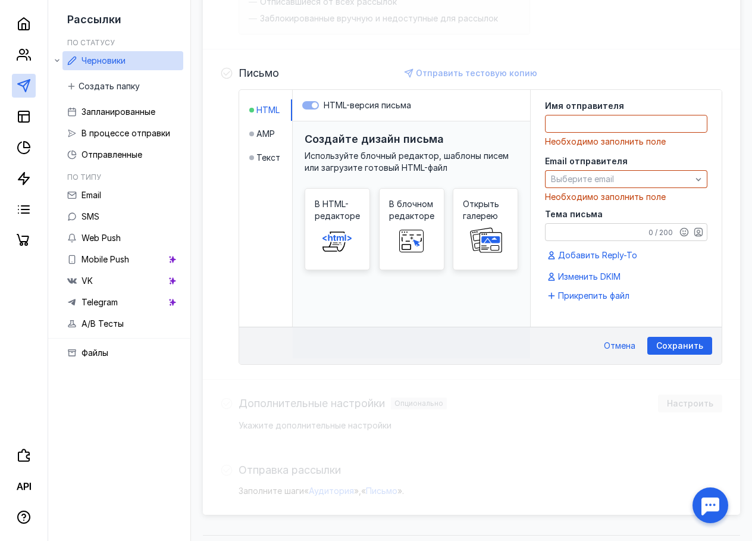
click at [594, 170] on div "Email отправителя Выберите email Необходимо заполнить поле" at bounding box center [626, 180] width 162 height 46
click at [596, 174] on span "Выберите email" at bounding box center [582, 179] width 63 height 10
click at [577, 123] on textarea at bounding box center [626, 123] width 161 height 17
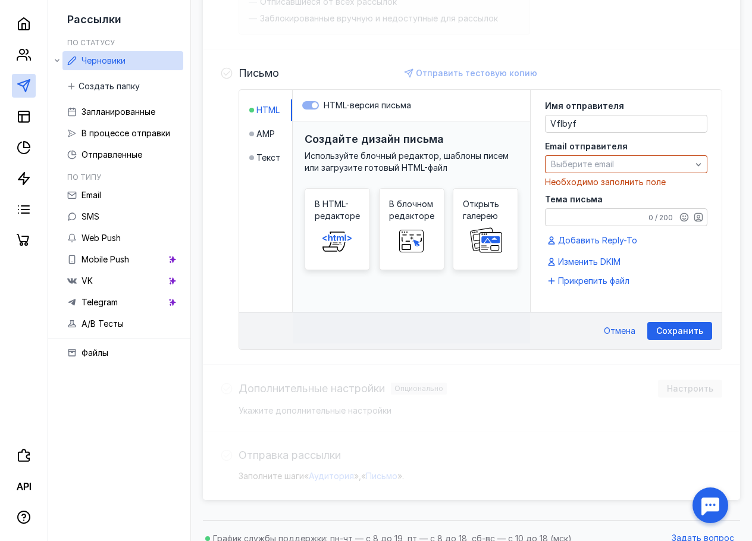
drag, startPoint x: 588, startPoint y: 110, endPoint x: 580, endPoint y: 118, distance: 12.2
click at [582, 118] on div "Имя отправителя Vflbyf" at bounding box center [626, 117] width 162 height 31
drag, startPoint x: 580, startPoint y: 118, endPoint x: 518, endPoint y: 133, distance: 63.5
click at [518, 133] on div "HTML AMP Текст HTML-версия письма Создайте дизайн письма Используйте блочный ре…" at bounding box center [480, 201] width 483 height 222
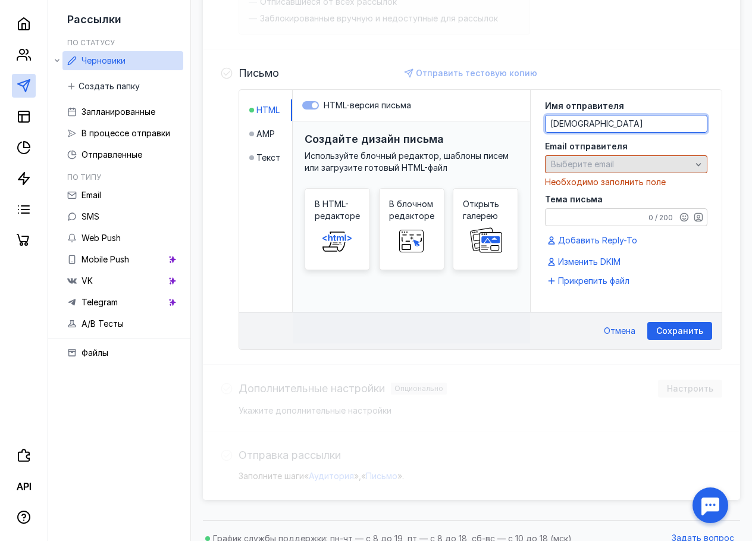
type textarea "[DEMOGRAPHIC_DATA]"
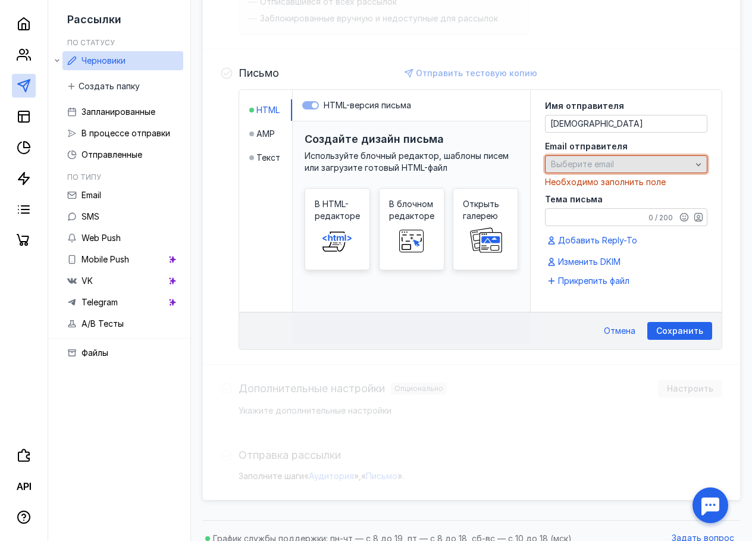
click at [584, 167] on span "Выберите email" at bounding box center [582, 164] width 63 height 10
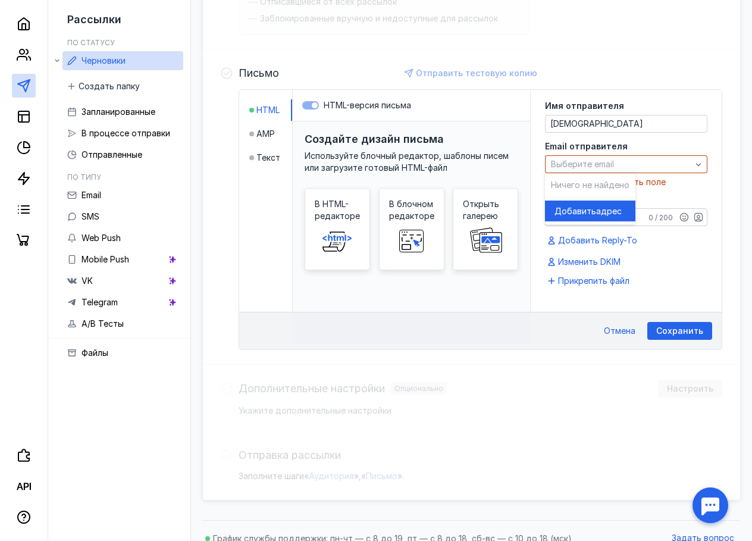
click at [577, 211] on span "Добавить" at bounding box center [576, 211] width 42 height 12
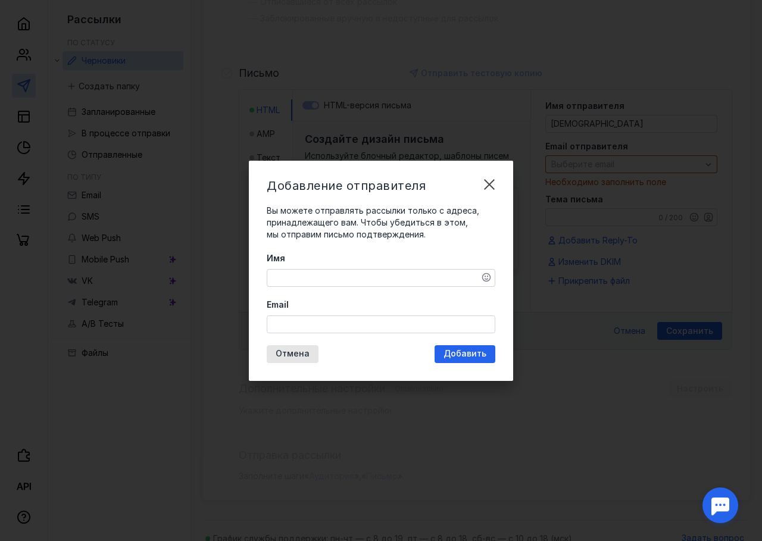
click at [327, 276] on textarea "Имя" at bounding box center [380, 278] width 227 height 17
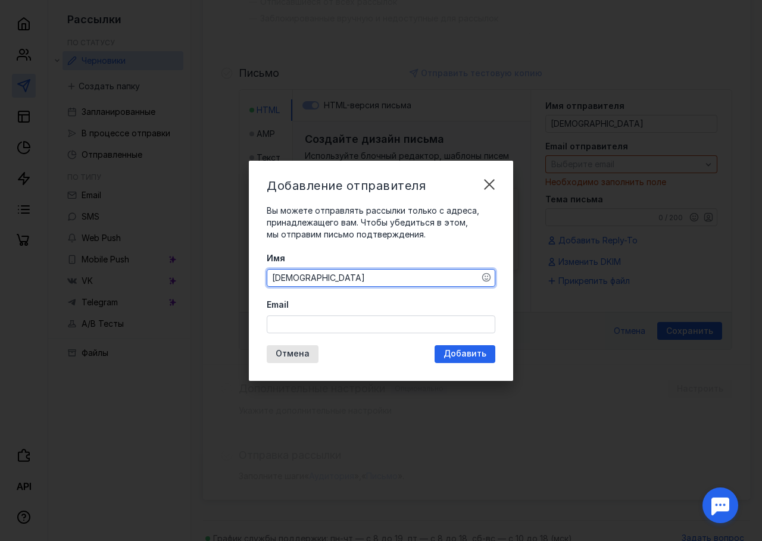
type textarea "[DEMOGRAPHIC_DATA]"
click at [371, 324] on input "Email" at bounding box center [380, 324] width 227 height 17
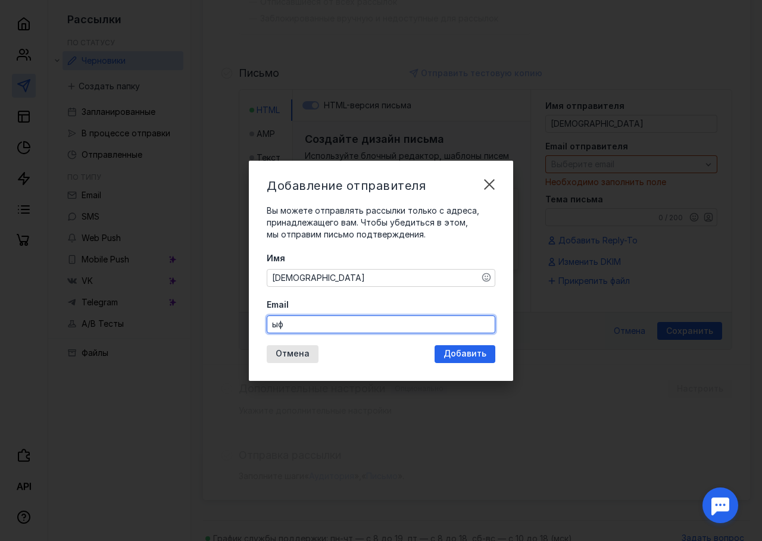
type input "ы"
type input "[EMAIL_ADDRESS][DOMAIN_NAME]"
click at [444, 353] on div "Добавление отправителя Вы можете отправлять рассылки только с адреса, принадлеж…" at bounding box center [381, 271] width 264 height 220
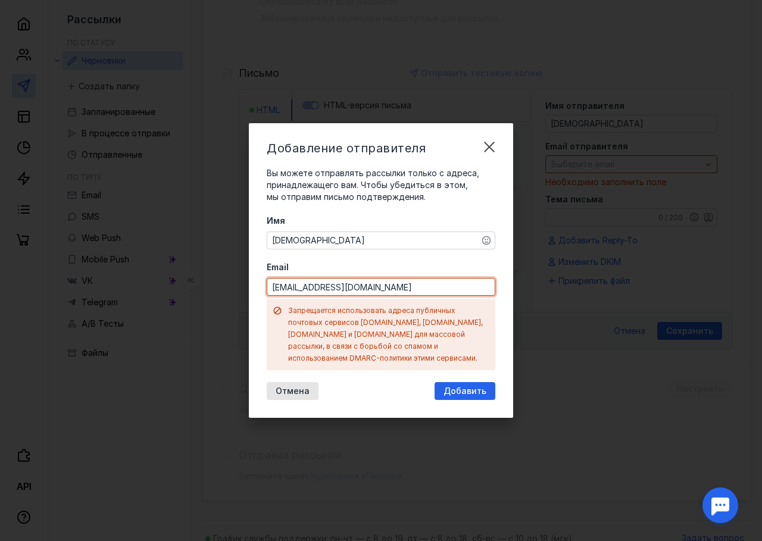
drag, startPoint x: 425, startPoint y: 293, endPoint x: 77, endPoint y: 333, distance: 350.9
click at [77, 333] on div "Добавление отправителя Вы можете отправлять рассылки только с адреса, принадлеж…" at bounding box center [381, 270] width 762 height 541
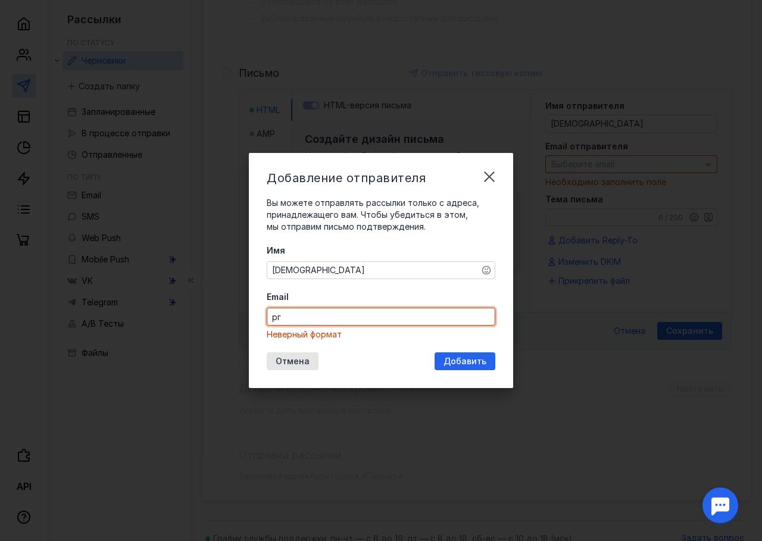
type input "р"
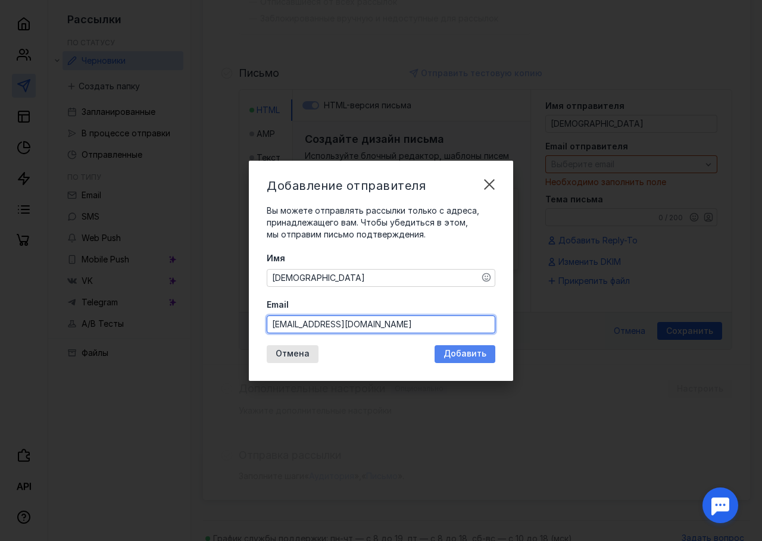
type input "[EMAIL_ADDRESS][DOMAIN_NAME]"
click at [477, 350] on span "Добавить" at bounding box center [464, 354] width 43 height 10
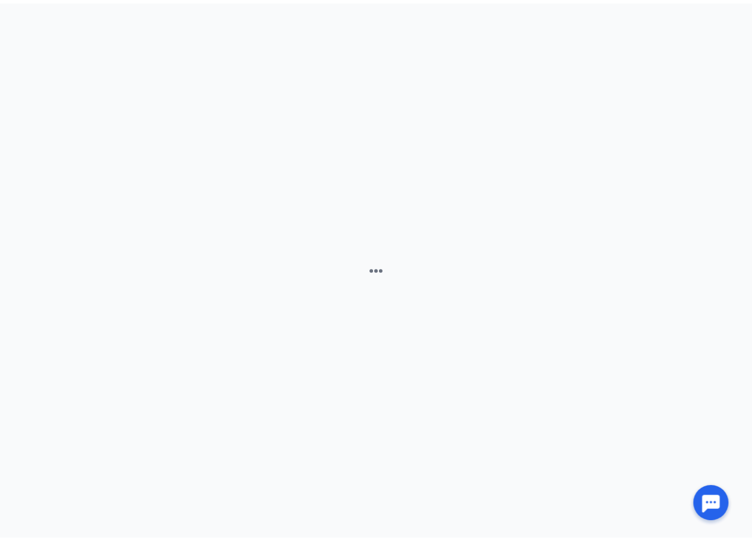
scroll to position [0, 0]
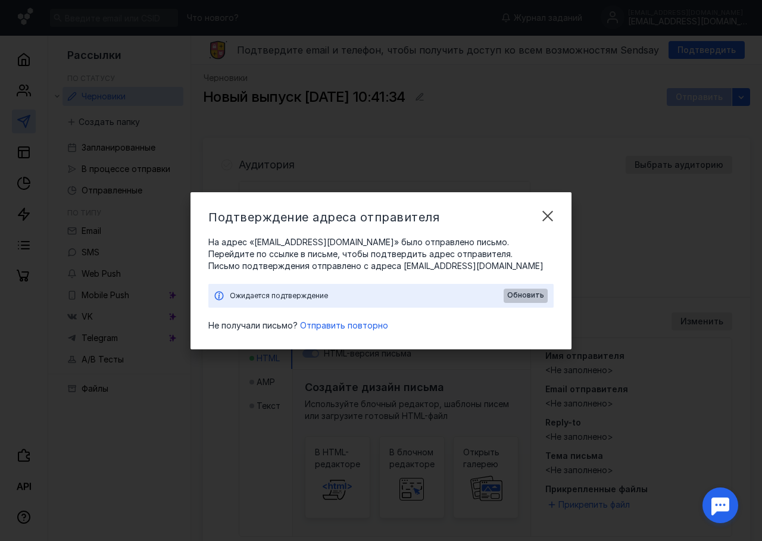
click at [532, 297] on span "Обновить" at bounding box center [525, 295] width 37 height 8
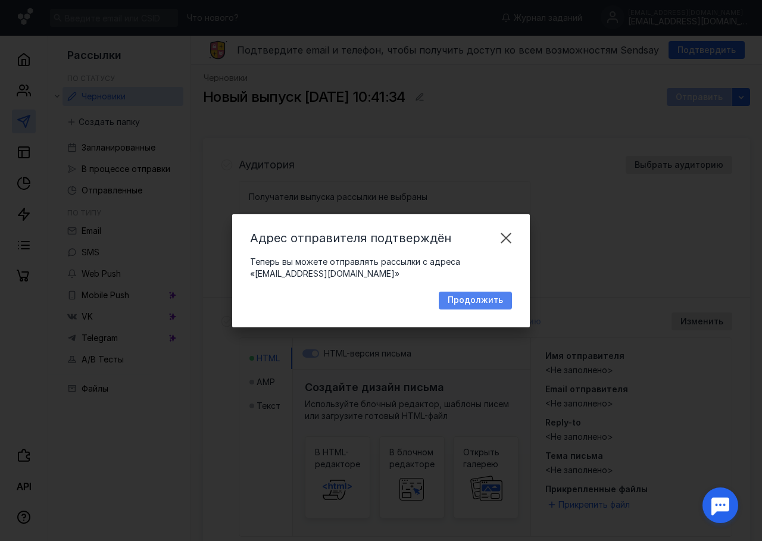
click at [465, 294] on div "Продолжить" at bounding box center [475, 301] width 73 height 18
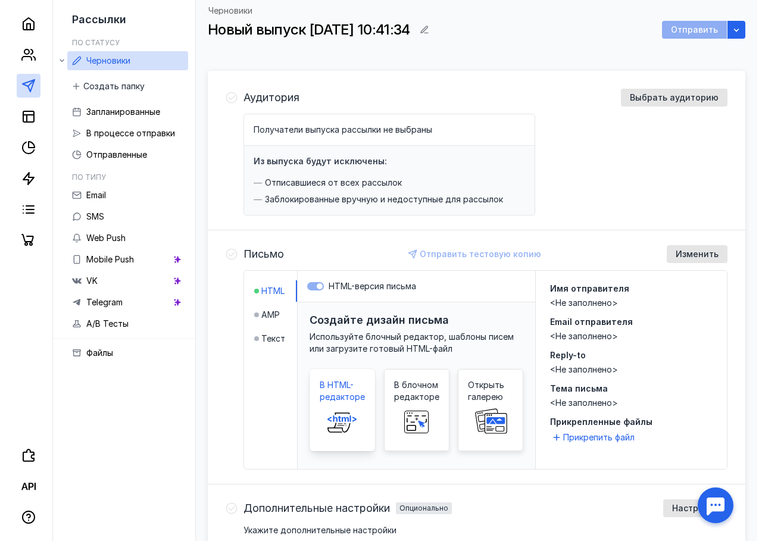
scroll to position [179, 0]
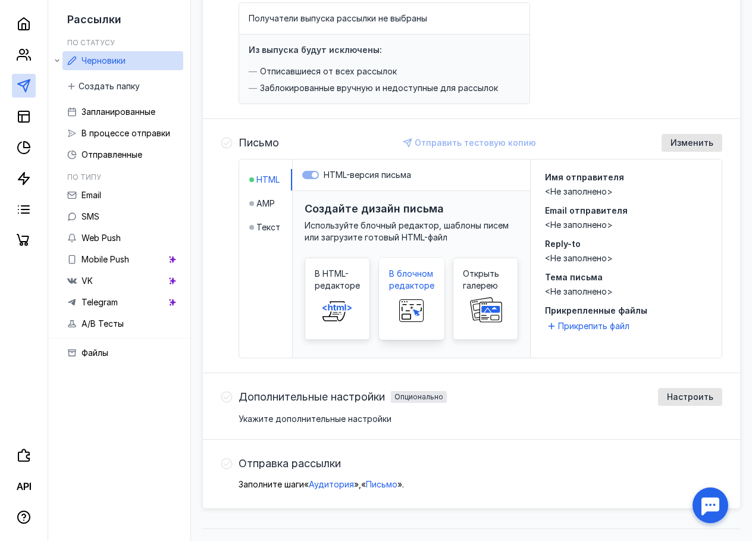
click at [408, 294] on span at bounding box center [412, 311] width 38 height 38
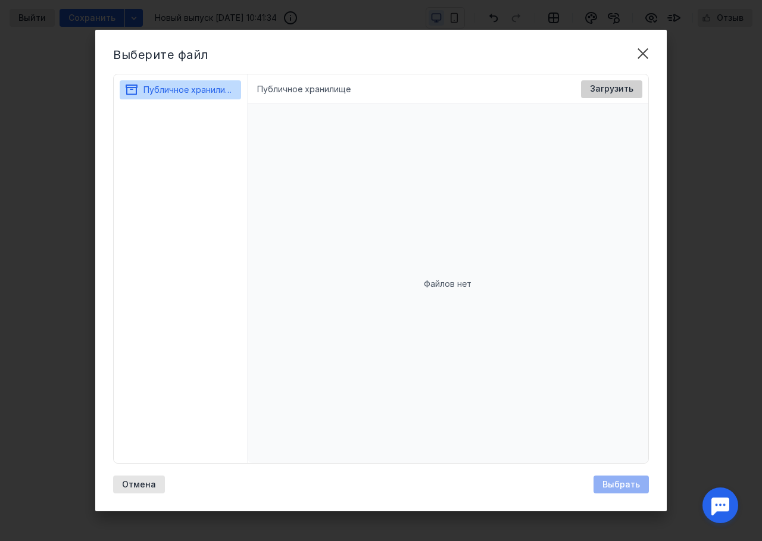
click at [611, 89] on span "Загрузить" at bounding box center [611, 89] width 43 height 10
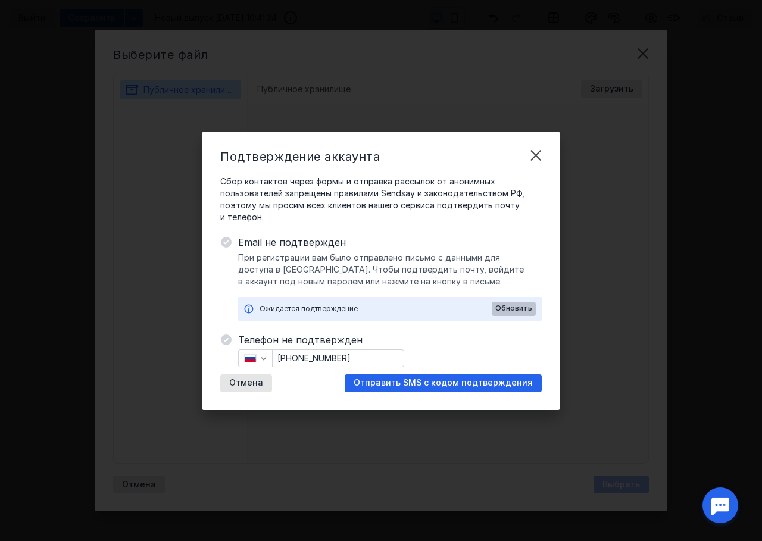
click at [505, 305] on span "Обновить" at bounding box center [513, 308] width 37 height 8
click at [321, 355] on input "[PHONE_NUMBER]" at bounding box center [338, 358] width 131 height 17
click at [364, 356] on input "[PHONE_NUMBER]" at bounding box center [338, 358] width 131 height 17
drag, startPoint x: 364, startPoint y: 357, endPoint x: 266, endPoint y: 354, distance: 97.6
click at [266, 354] on div "[PHONE_NUMBER]" at bounding box center [321, 358] width 167 height 18
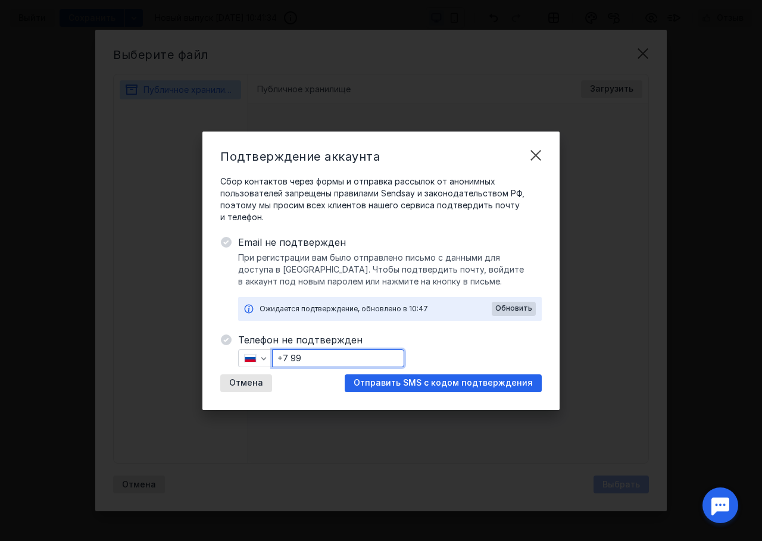
type input "+7 993"
drag, startPoint x: 526, startPoint y: 158, endPoint x: 543, endPoint y: 139, distance: 25.3
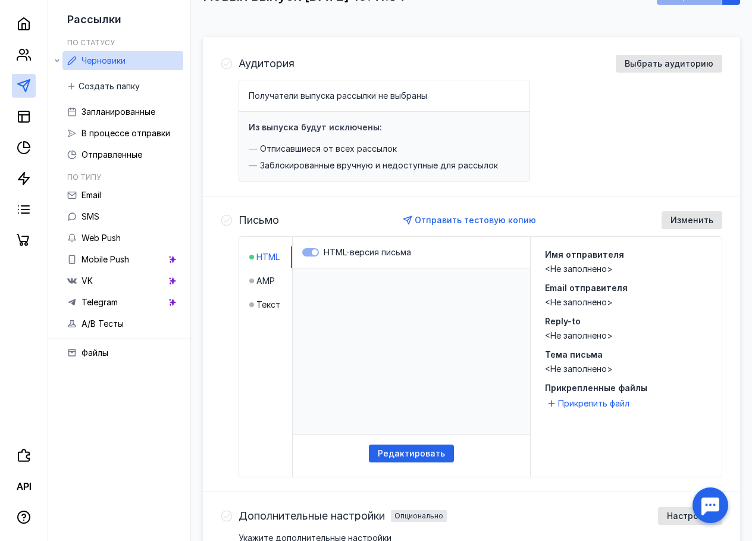
scroll to position [60, 0]
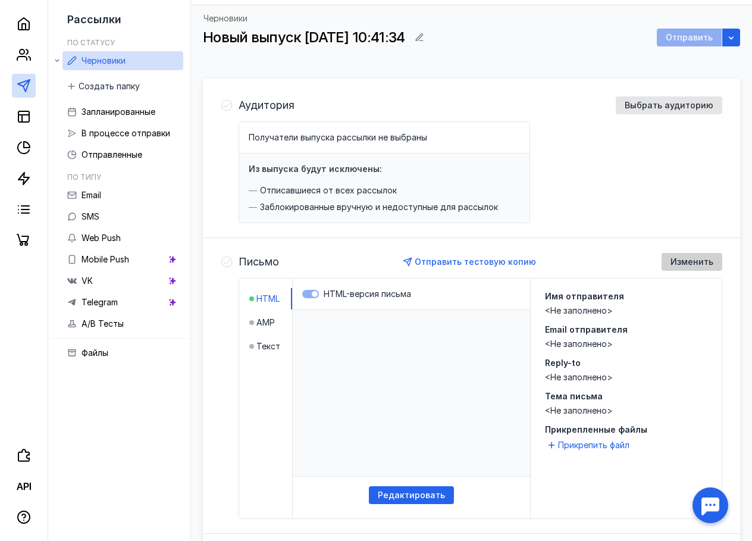
click at [694, 259] on span "Изменить" at bounding box center [692, 262] width 43 height 10
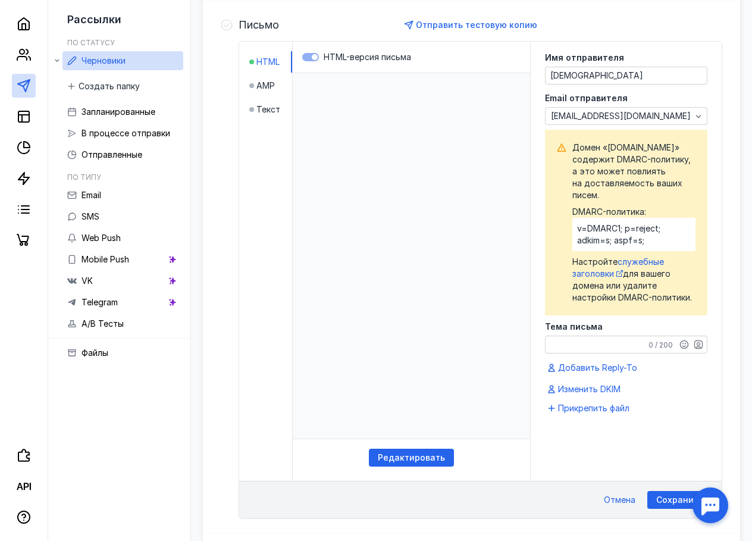
scroll to position [297, 0]
click at [613, 343] on textarea "Тема письма" at bounding box center [626, 344] width 161 height 17
type textarea "E"
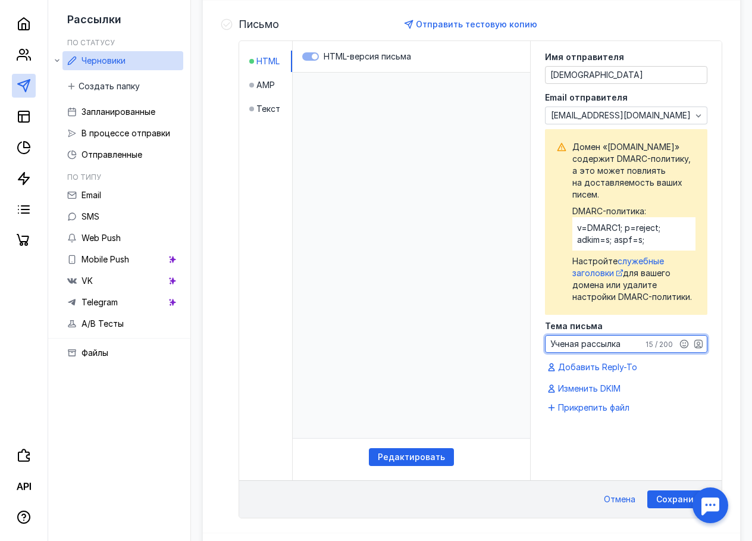
click at [558, 342] on textarea "Ученая рассылка" at bounding box center [626, 344] width 161 height 17
click at [569, 345] on textarea "Ученая рассылка" at bounding box center [626, 344] width 161 height 17
click at [566, 345] on textarea "Ученая рассылка" at bounding box center [626, 344] width 161 height 17
type textarea "Учебная рассылка"
click at [667, 493] on div "Сохранить" at bounding box center [679, 499] width 65 height 18
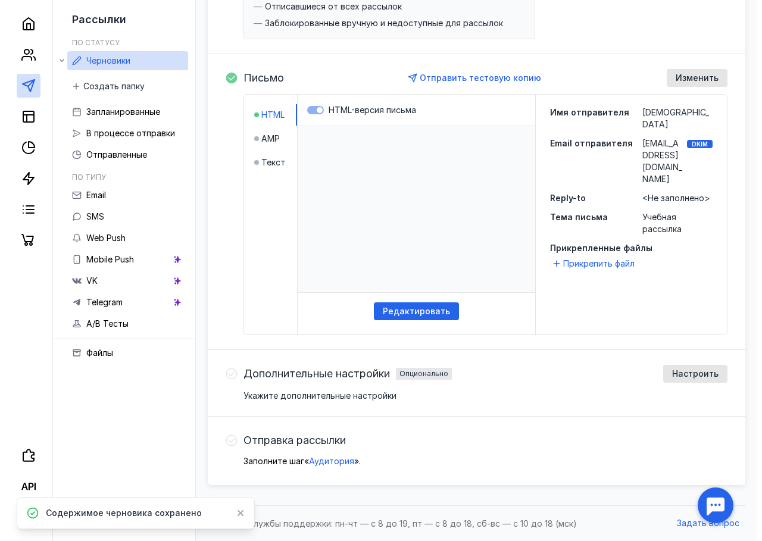
scroll to position [243, 0]
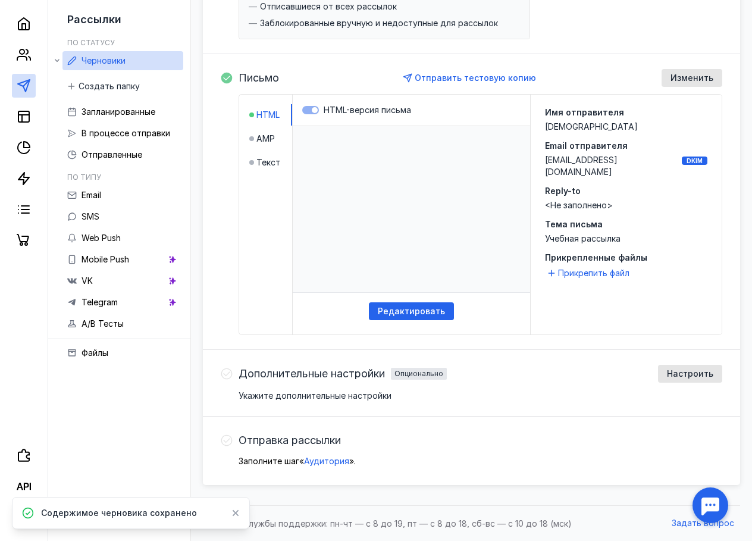
click at [400, 165] on html at bounding box center [411, 209] width 237 height 166
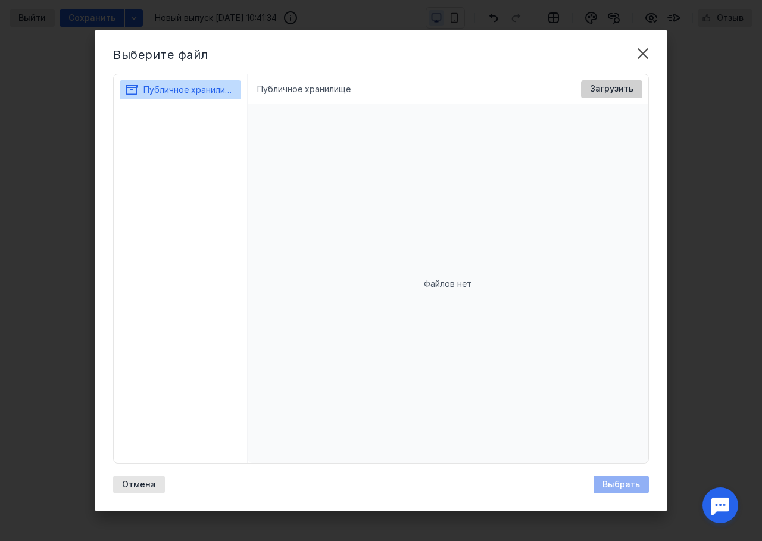
click at [607, 83] on div "Загрузить" at bounding box center [611, 89] width 61 height 18
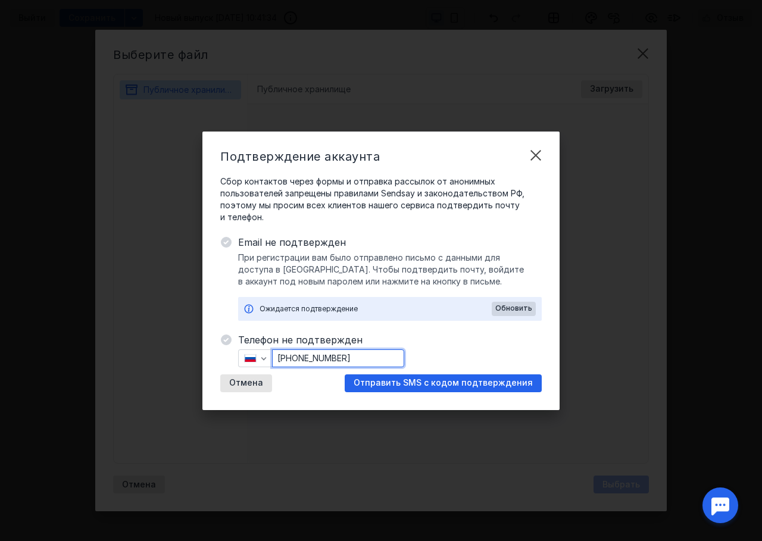
click at [366, 355] on input "[PHONE_NUMBER]" at bounding box center [338, 358] width 131 height 17
drag, startPoint x: 366, startPoint y: 355, endPoint x: 376, endPoint y: 358, distance: 10.5
click at [298, 358] on input "[PHONE_NUMBER]" at bounding box center [338, 358] width 131 height 17
click at [392, 357] on input "[PHONE_NUMBER]" at bounding box center [338, 358] width 131 height 17
click at [442, 380] on span "Отправить SMS с кодом подтверждения" at bounding box center [442, 383] width 179 height 10
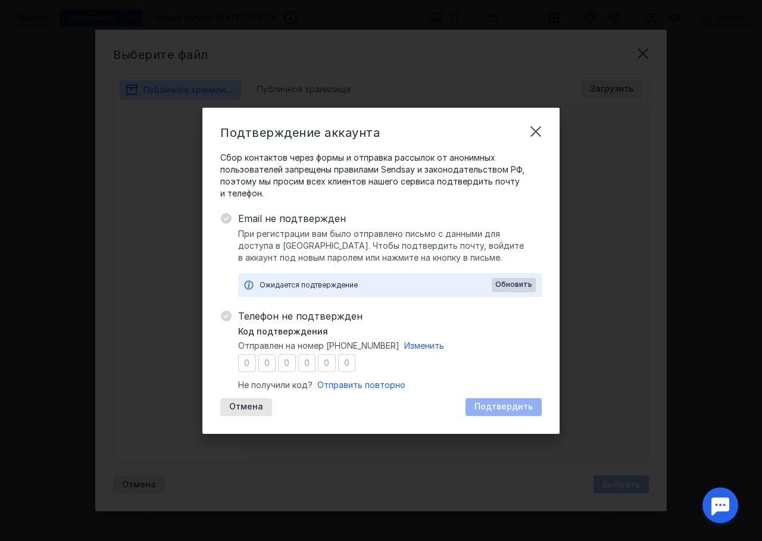
type input "1"
type input "4"
type input "0"
type input "6"
type input "2"
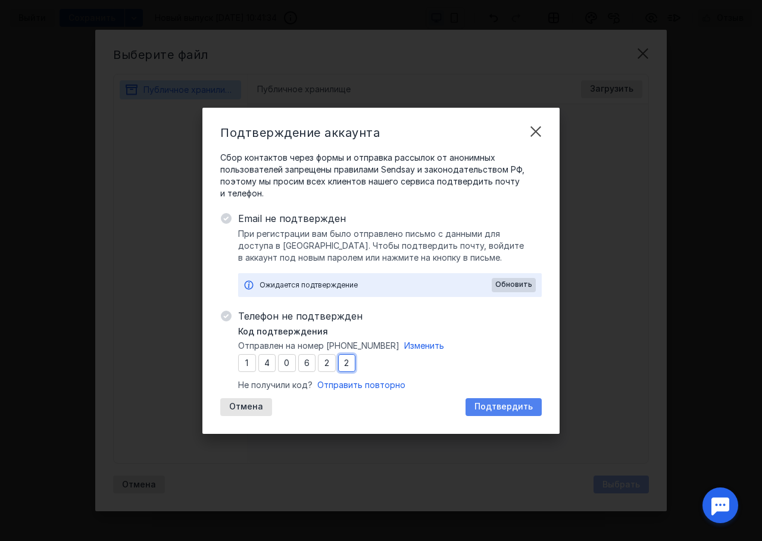
type input "2"
click at [488, 411] on span "Подтвердить" at bounding box center [503, 407] width 58 height 10
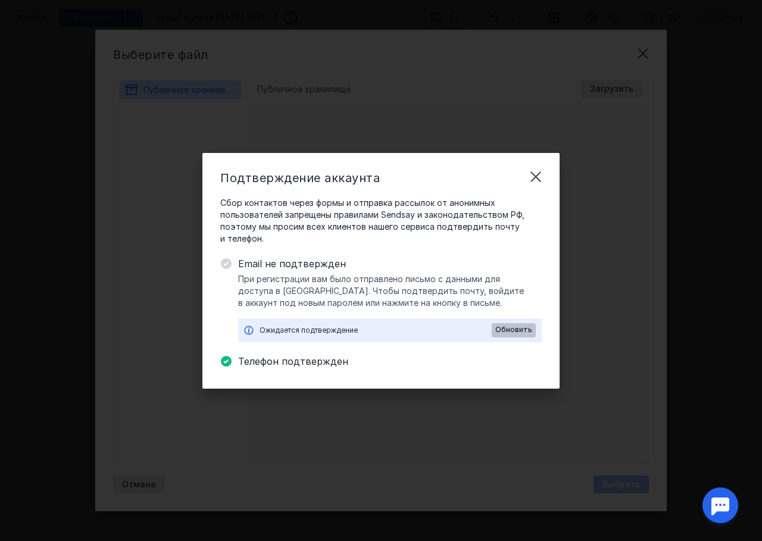
click at [521, 333] on span "Обновить" at bounding box center [513, 329] width 37 height 8
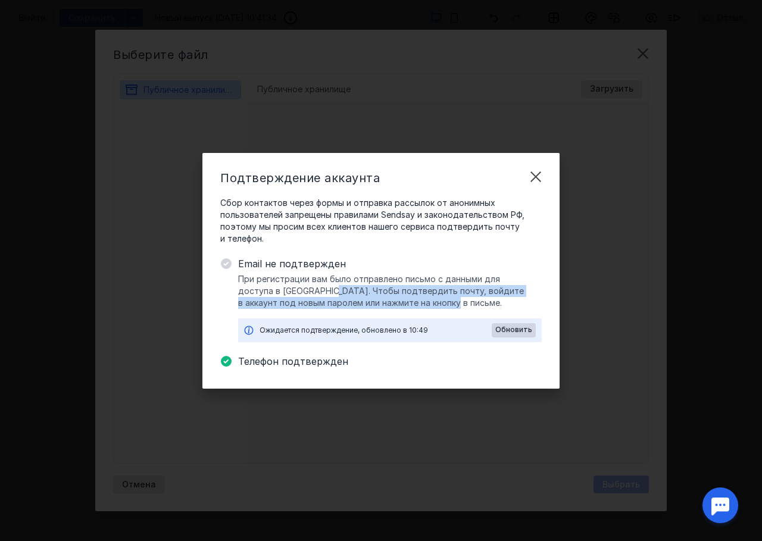
drag, startPoint x: 285, startPoint y: 292, endPoint x: 425, endPoint y: 306, distance: 140.5
click at [425, 306] on span "При регистрации вам было отправлено письмо с данными для доступа в [GEOGRAPHIC_…" at bounding box center [389, 291] width 303 height 36
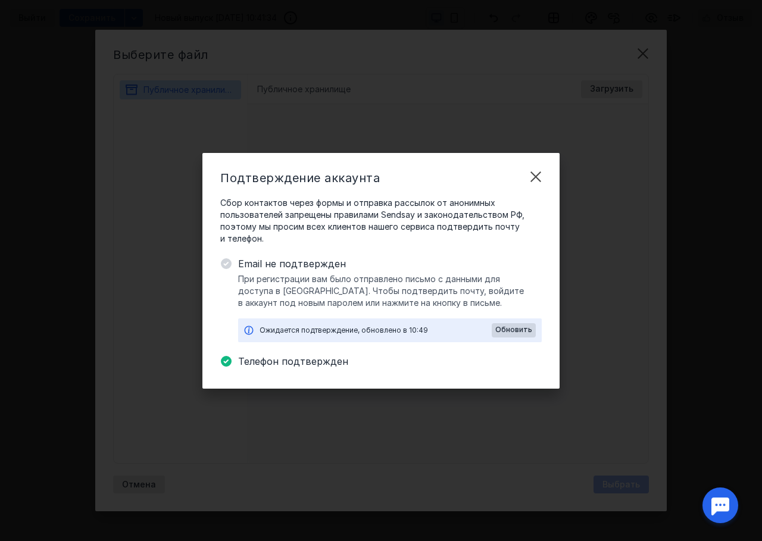
click at [390, 306] on span "При регистрации вам было отправлено письмо с данными для доступа в [GEOGRAPHIC_…" at bounding box center [389, 291] width 303 height 36
click at [303, 301] on span "При регистрации вам было отправлено письмо с данными для доступа в [GEOGRAPHIC_…" at bounding box center [389, 291] width 303 height 36
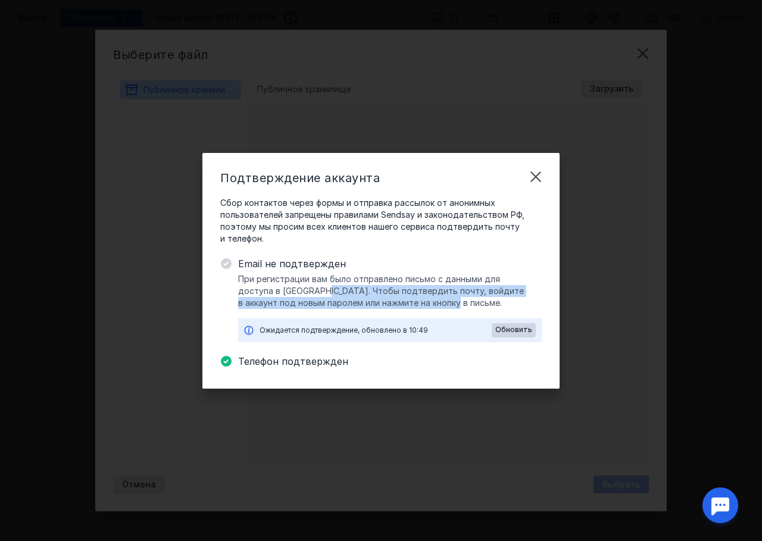
drag, startPoint x: 279, startPoint y: 288, endPoint x: 431, endPoint y: 300, distance: 152.8
click at [431, 300] on span "При регистрации вам было отправлено письмо с данными для доступа в [GEOGRAPHIC_…" at bounding box center [389, 291] width 303 height 36
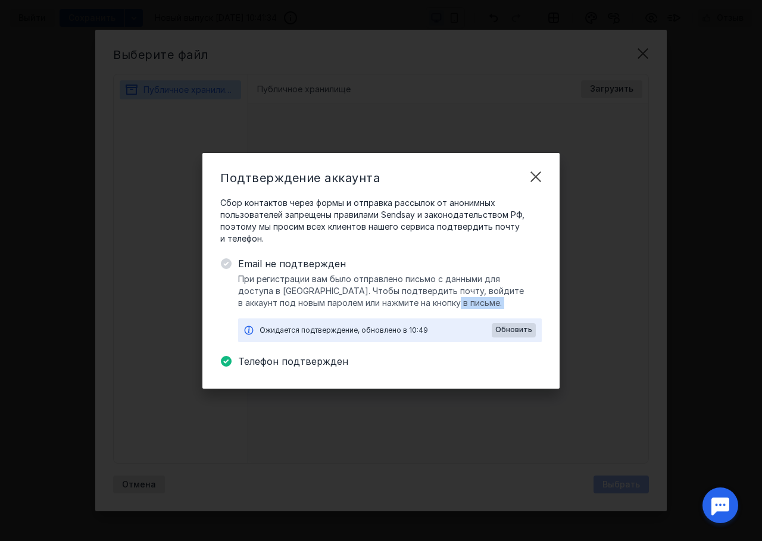
click at [432, 300] on span "При регистрации вам было отправлено письмо с данными для доступа в [GEOGRAPHIC_…" at bounding box center [389, 291] width 303 height 36
click at [513, 321] on div "Ожидается подтверждение, обновлено в 10:49 Обновить" at bounding box center [389, 330] width 303 height 24
click at [509, 331] on span "Обновить" at bounding box center [513, 329] width 37 height 8
drag, startPoint x: 427, startPoint y: 232, endPoint x: 445, endPoint y: 234, distance: 18.5
click at [445, 234] on span "Сбор контактов через формы и отправка рассылок от анонимных пользователей запре…" at bounding box center [380, 221] width 321 height 48
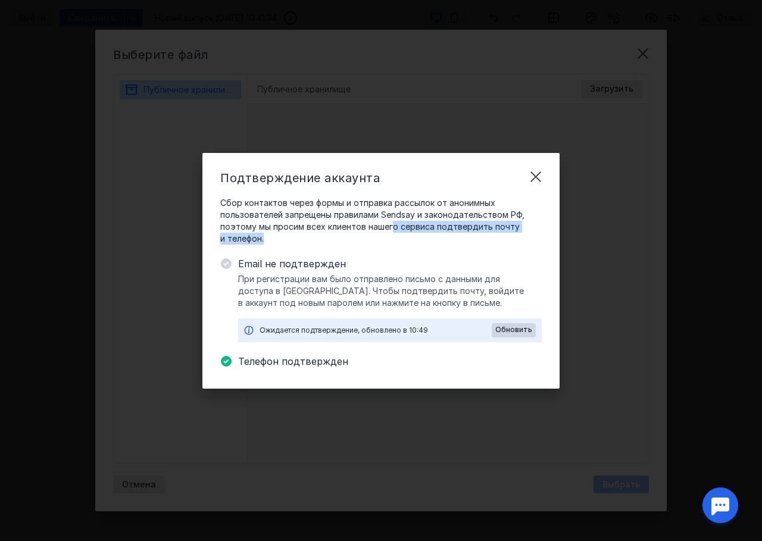
click at [445, 234] on span "Сбор контактов через формы и отправка рассылок от анонимных пользователей запре…" at bounding box center [380, 221] width 321 height 48
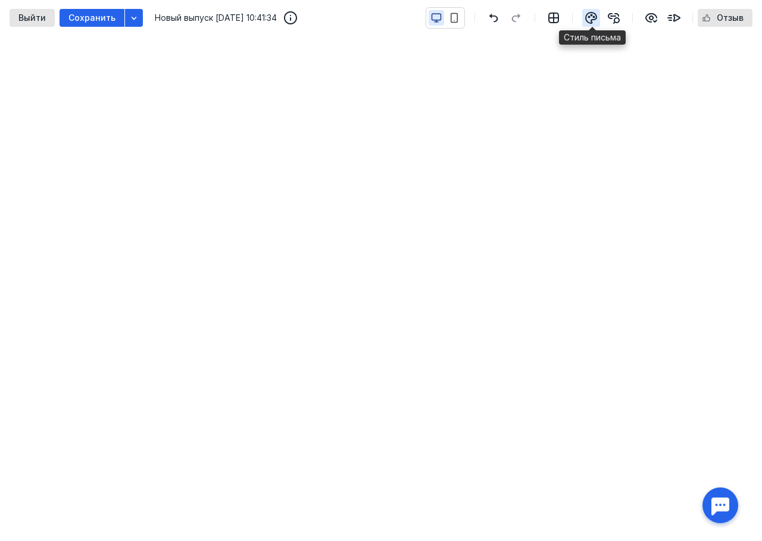
click at [584, 17] on div "button" at bounding box center [591, 18] width 18 height 18
click at [585, 17] on icon "button" at bounding box center [591, 18] width 14 height 14
